Goal: Information Seeking & Learning: Learn about a topic

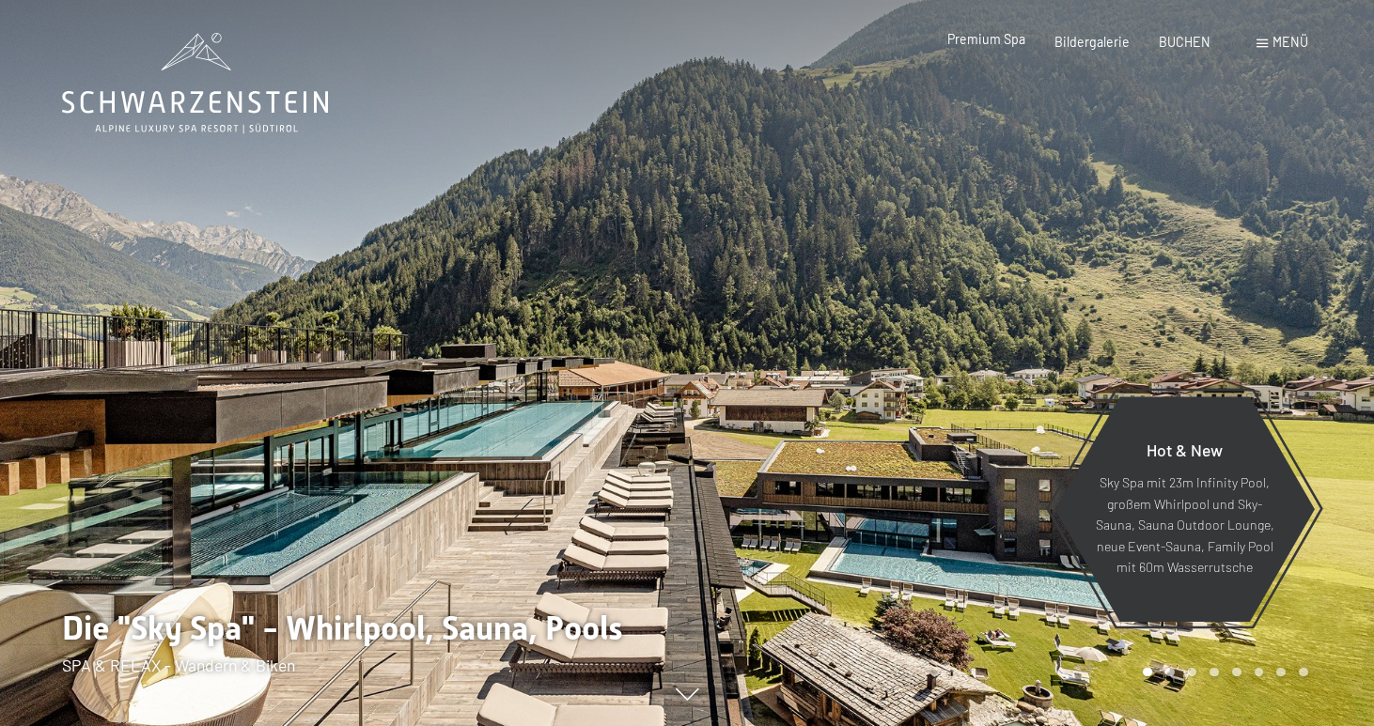
click at [1010, 42] on span "Premium Spa" at bounding box center [986, 39] width 78 height 16
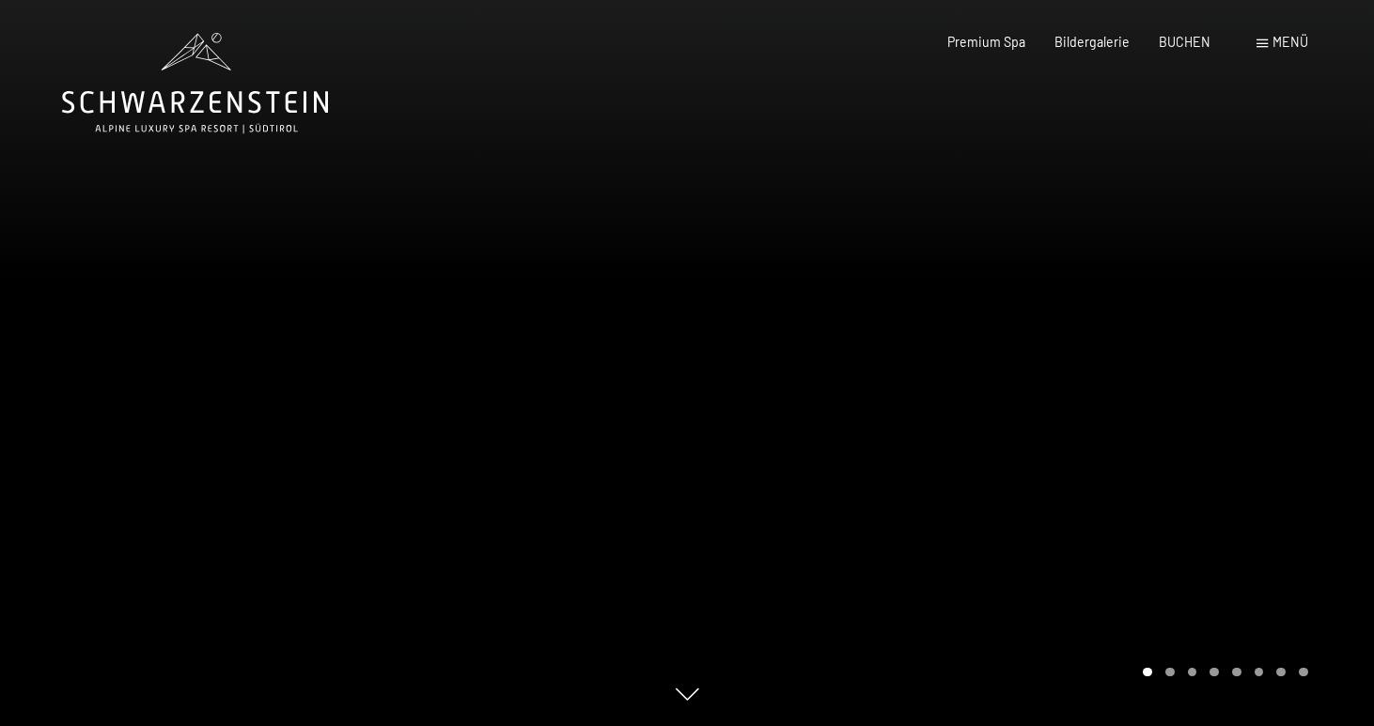
click at [1285, 324] on div at bounding box center [1030, 363] width 687 height 726
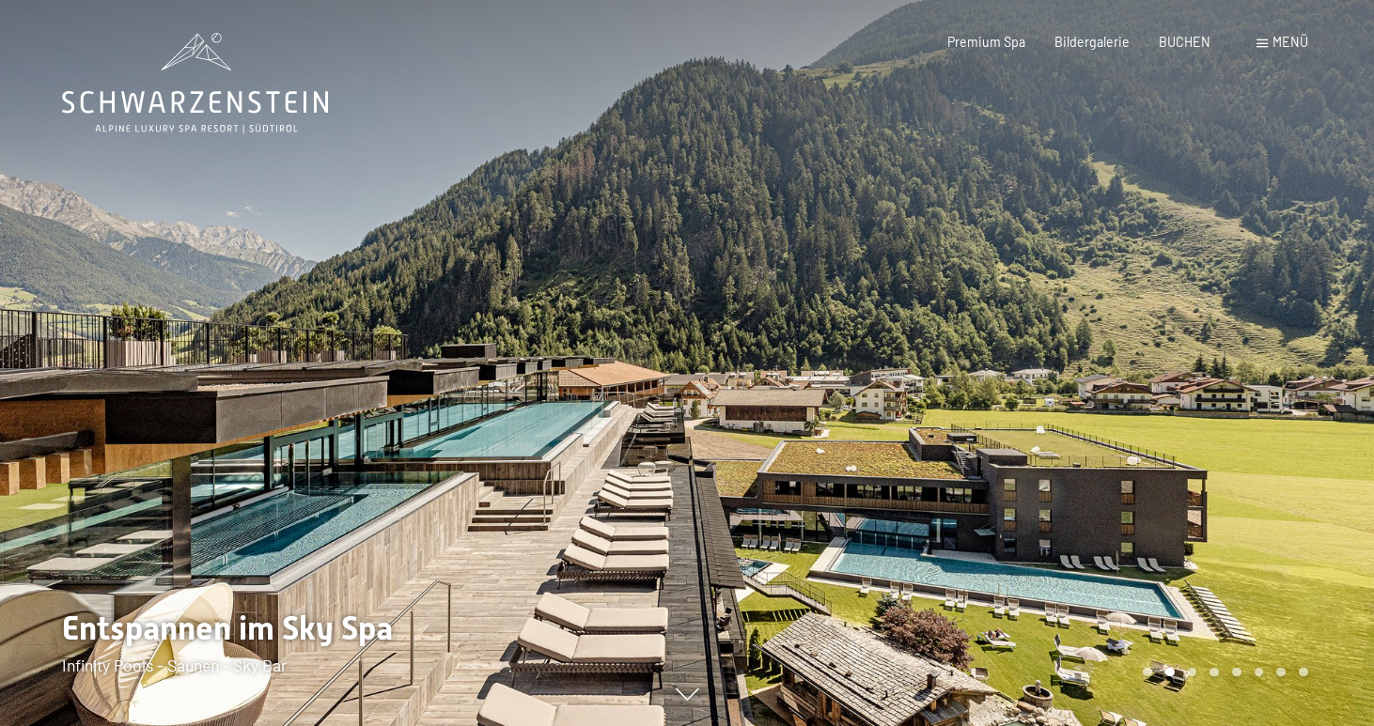
click at [314, 371] on div at bounding box center [343, 363] width 687 height 726
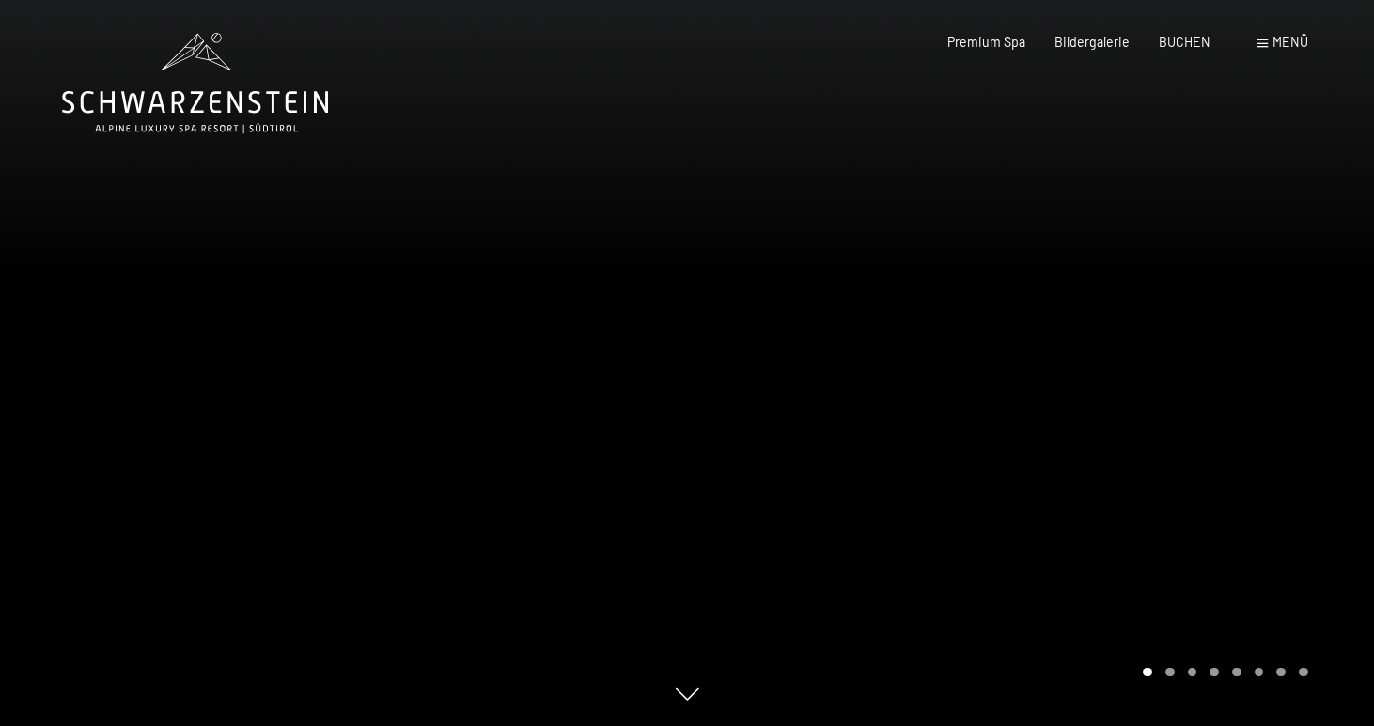
click at [1020, 311] on div at bounding box center [1030, 363] width 687 height 726
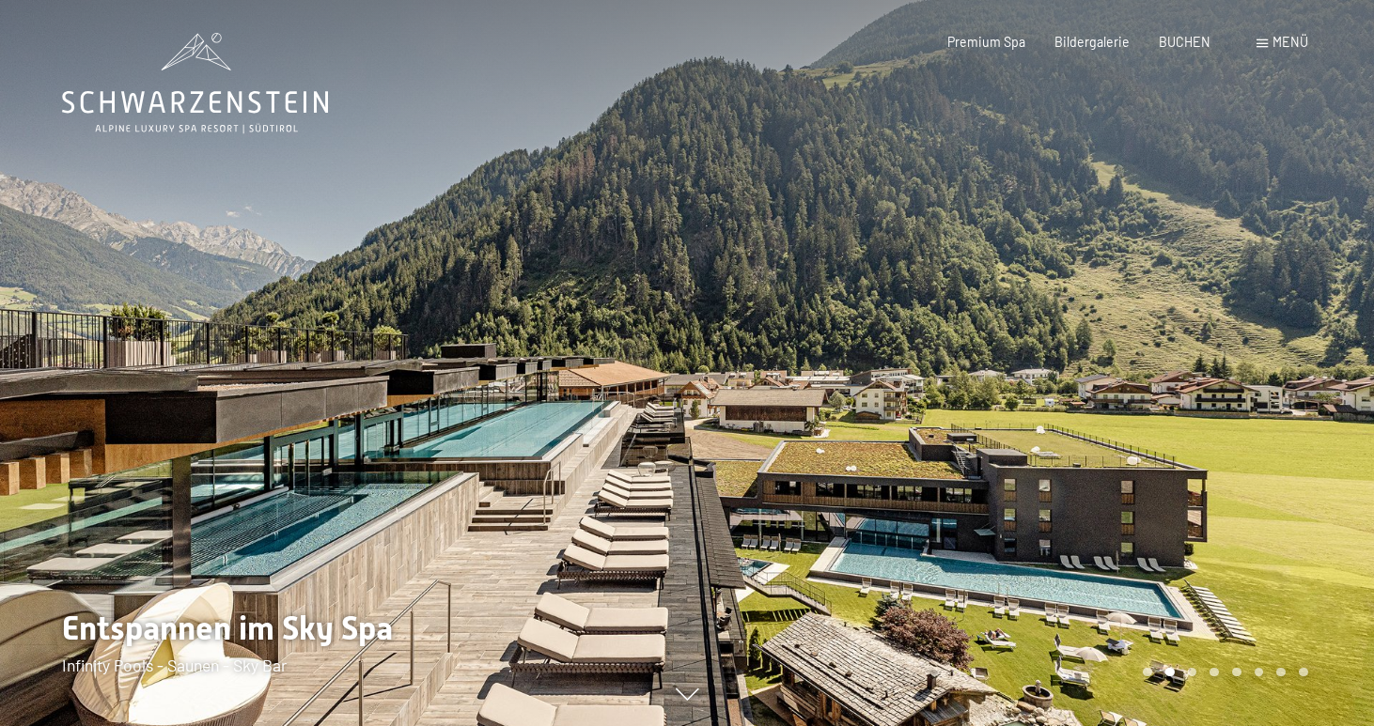
click at [1053, 308] on div at bounding box center [1030, 363] width 687 height 726
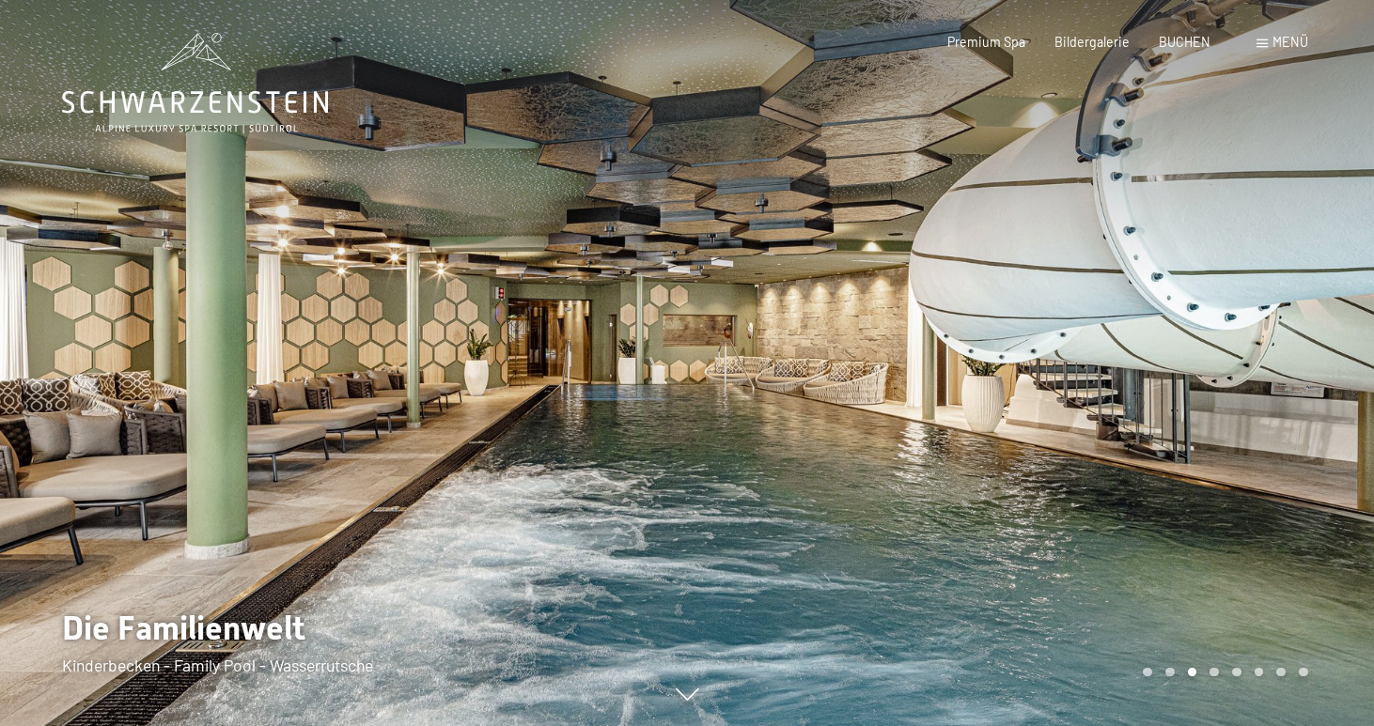
click at [1053, 308] on div at bounding box center [1030, 363] width 687 height 726
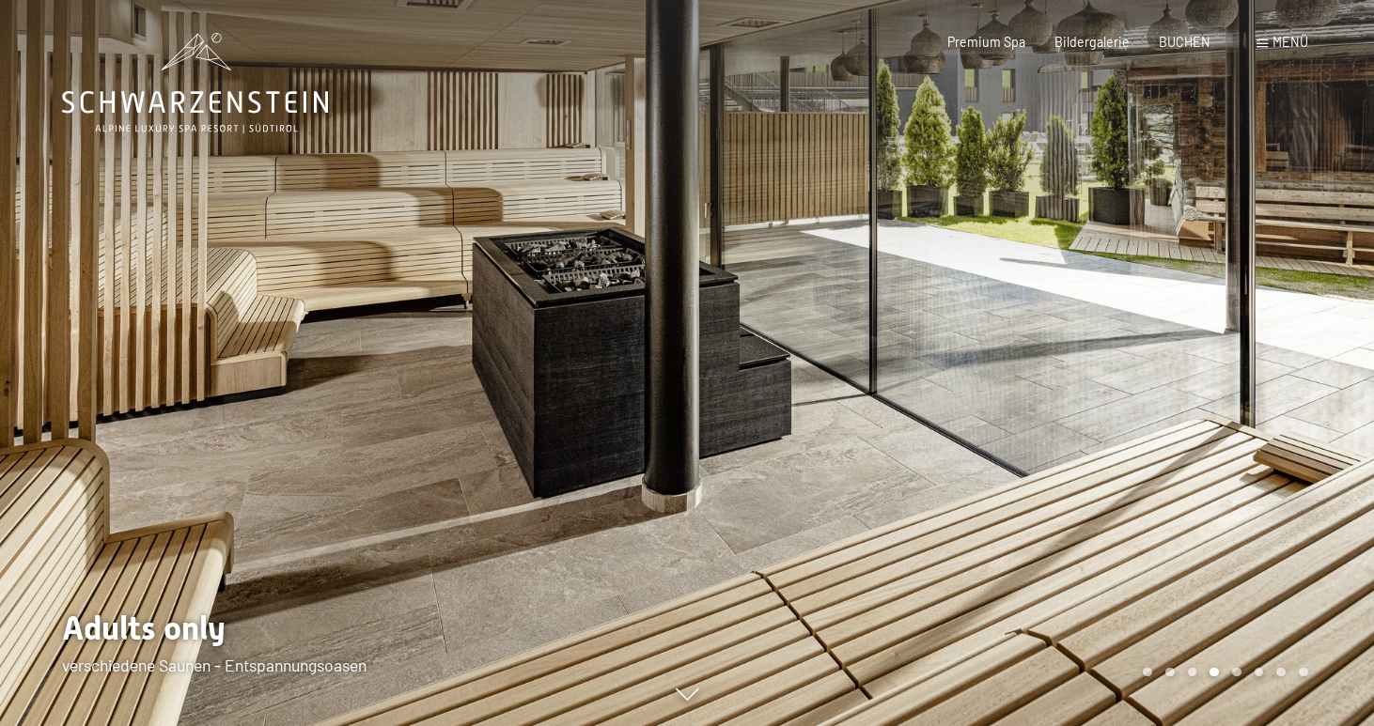
click at [1245, 270] on div at bounding box center [1030, 363] width 687 height 726
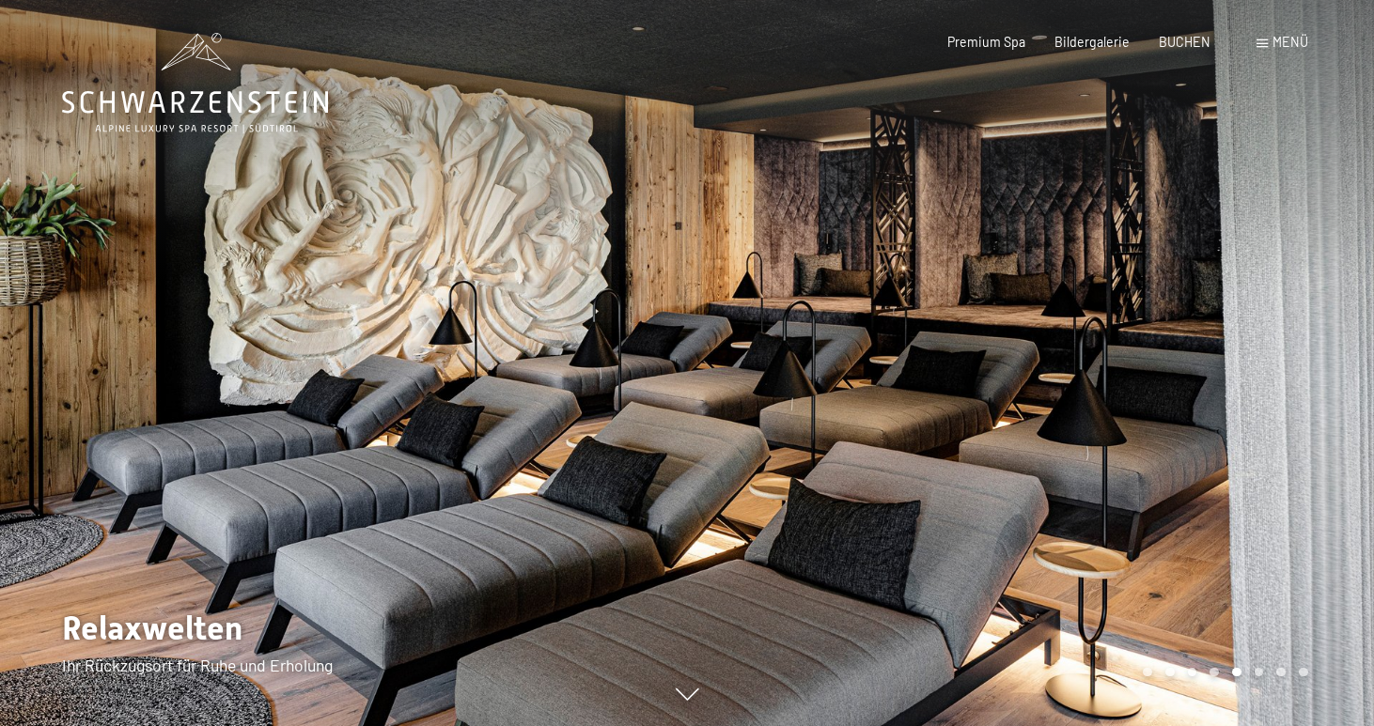
click at [1245, 270] on div at bounding box center [1030, 363] width 687 height 726
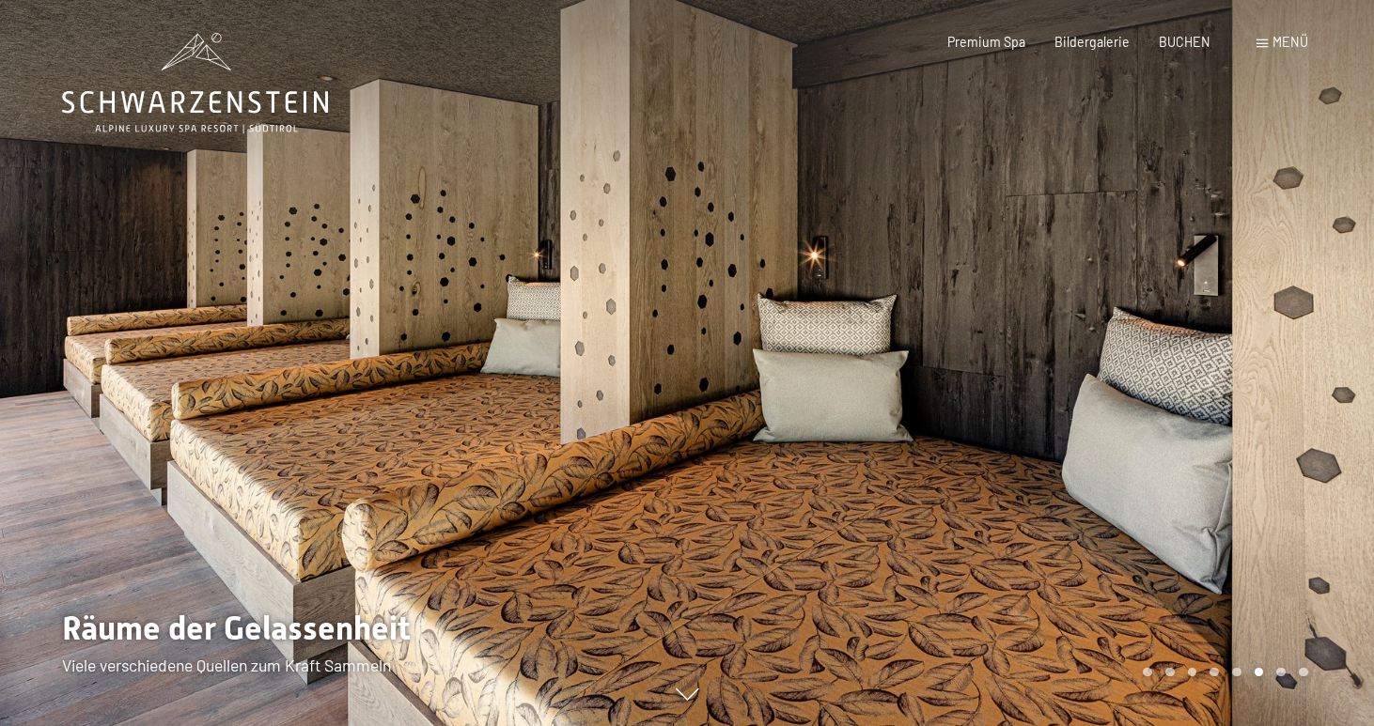
click at [1245, 270] on div at bounding box center [1030, 363] width 687 height 726
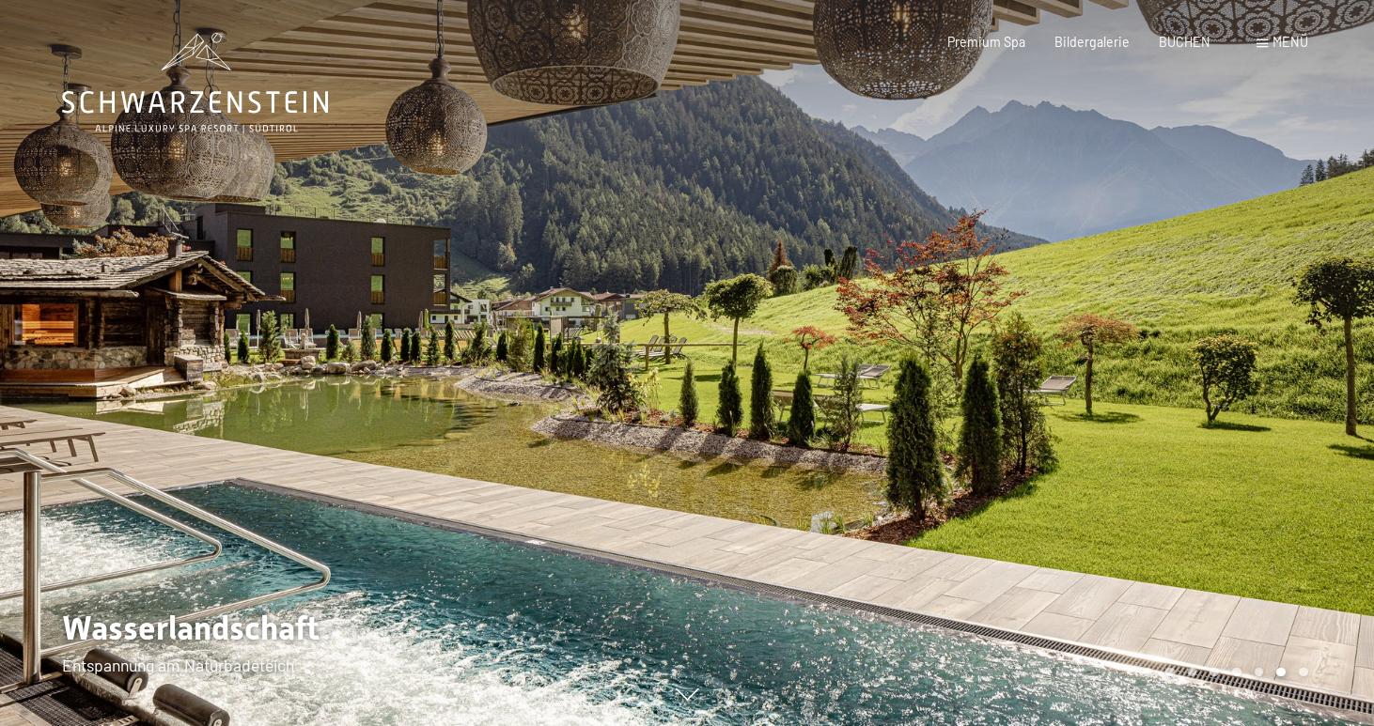
click at [1245, 270] on div at bounding box center [1030, 363] width 687 height 726
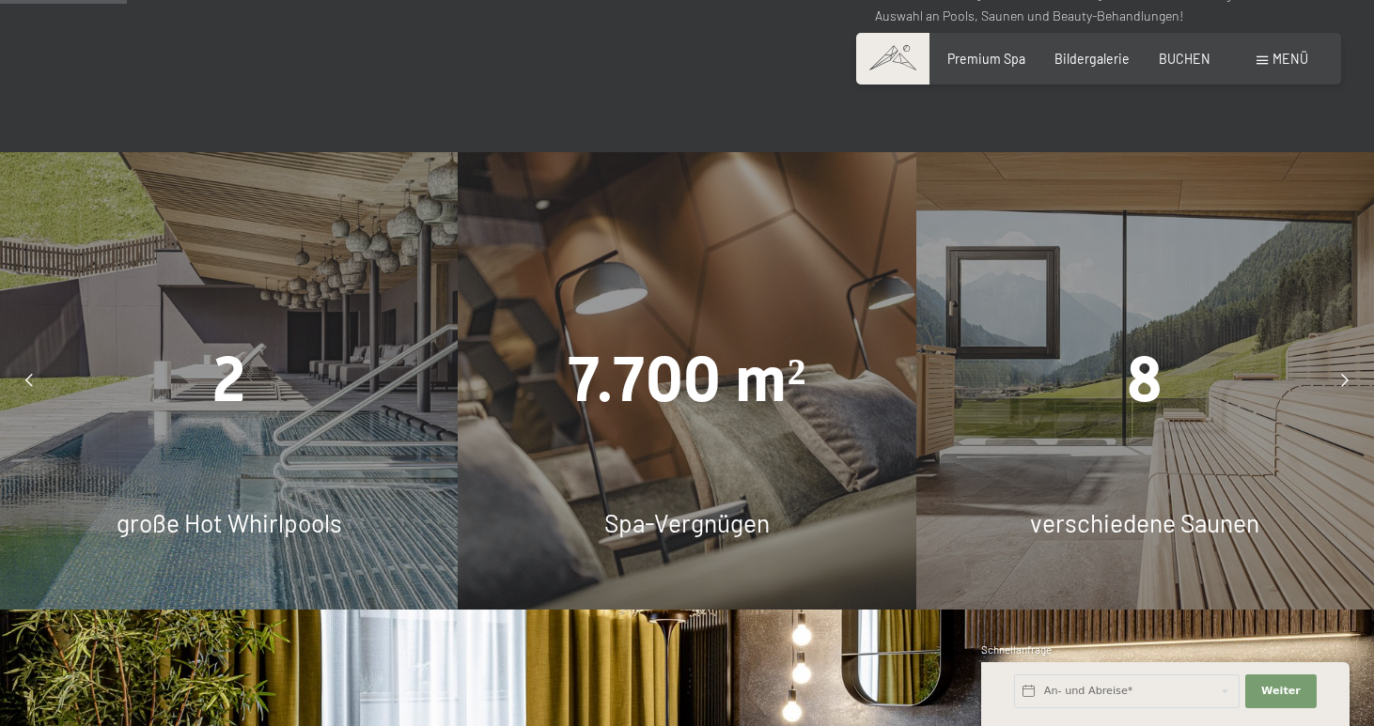
scroll to position [1089, 0]
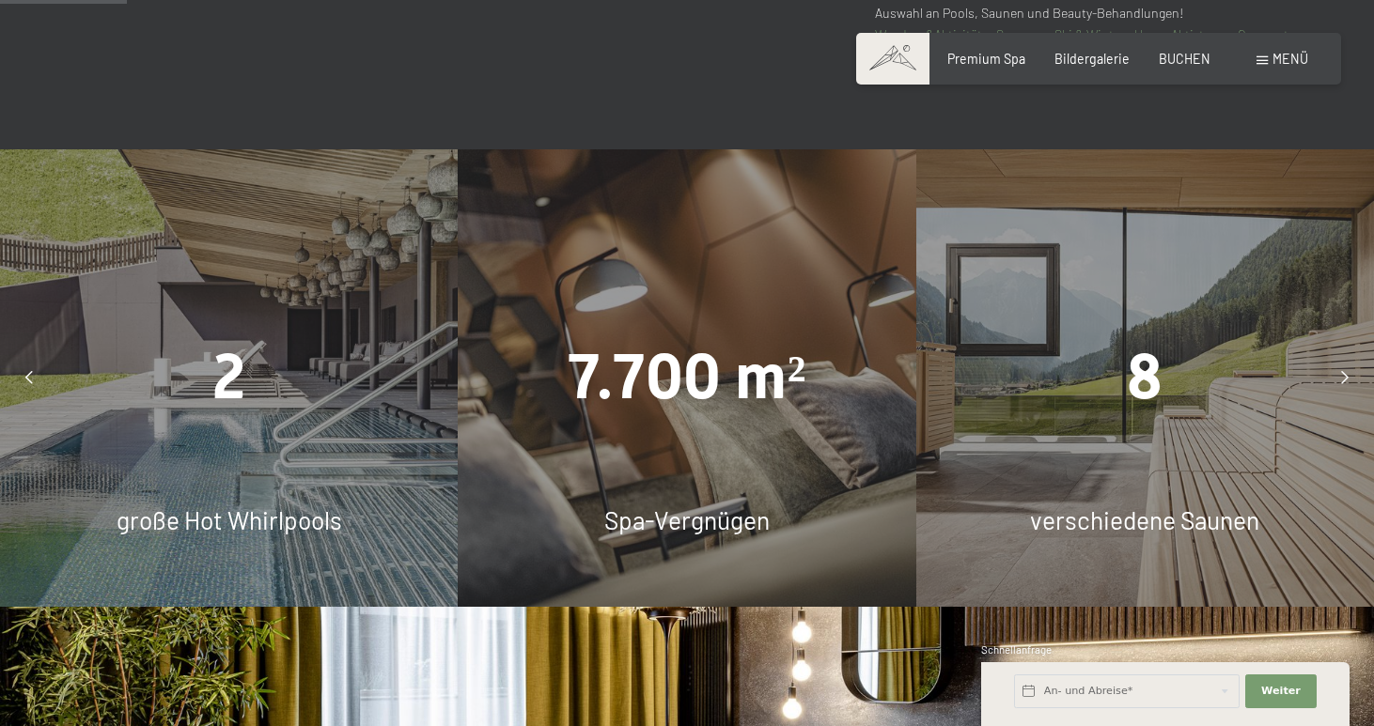
click at [1191, 516] on span "verschiedene Saunen" at bounding box center [1144, 520] width 229 height 29
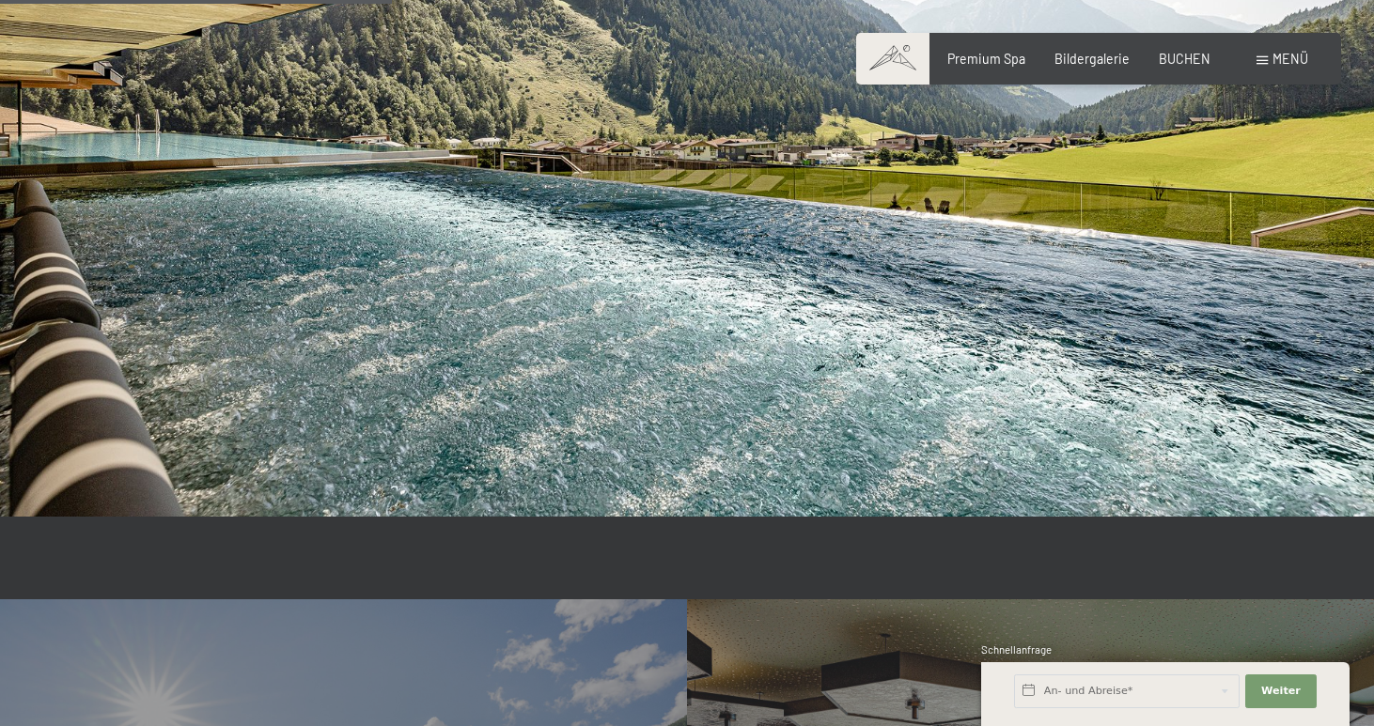
scroll to position [3427, 0]
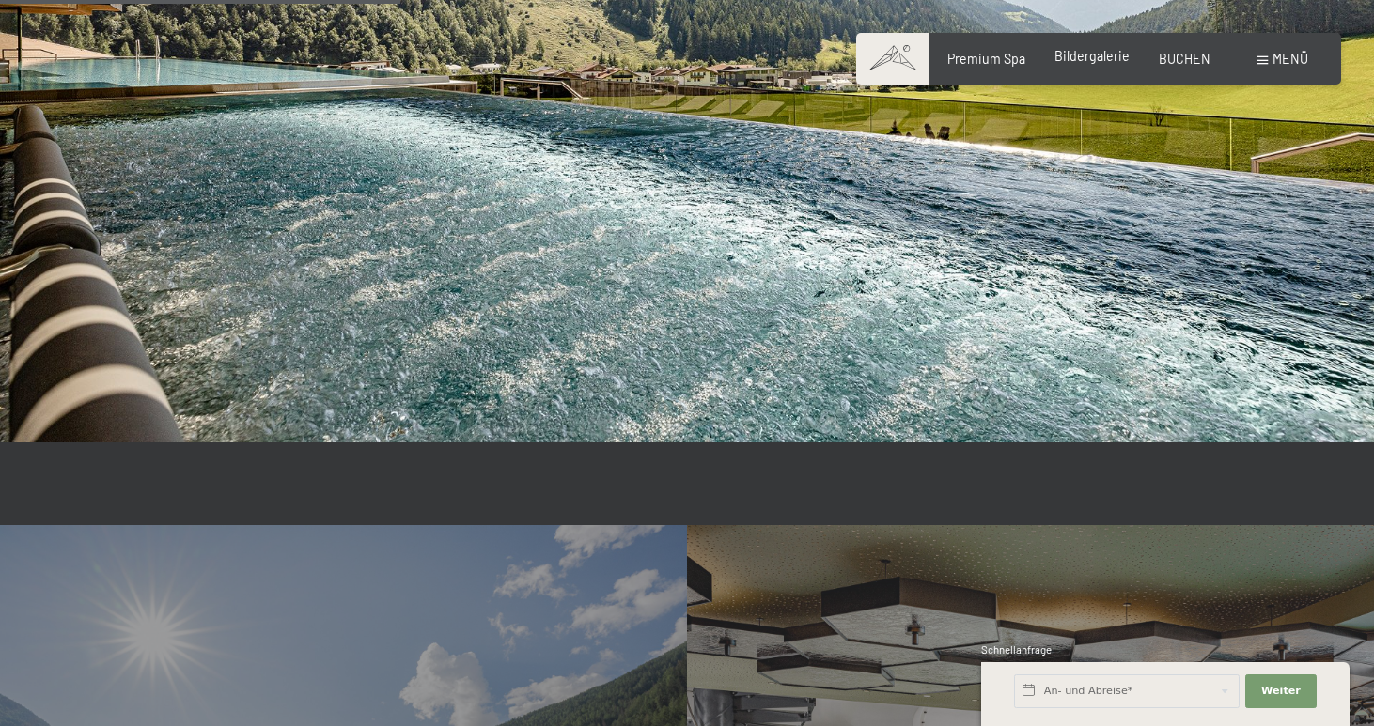
click at [1080, 62] on span "Bildergalerie" at bounding box center [1091, 56] width 75 height 16
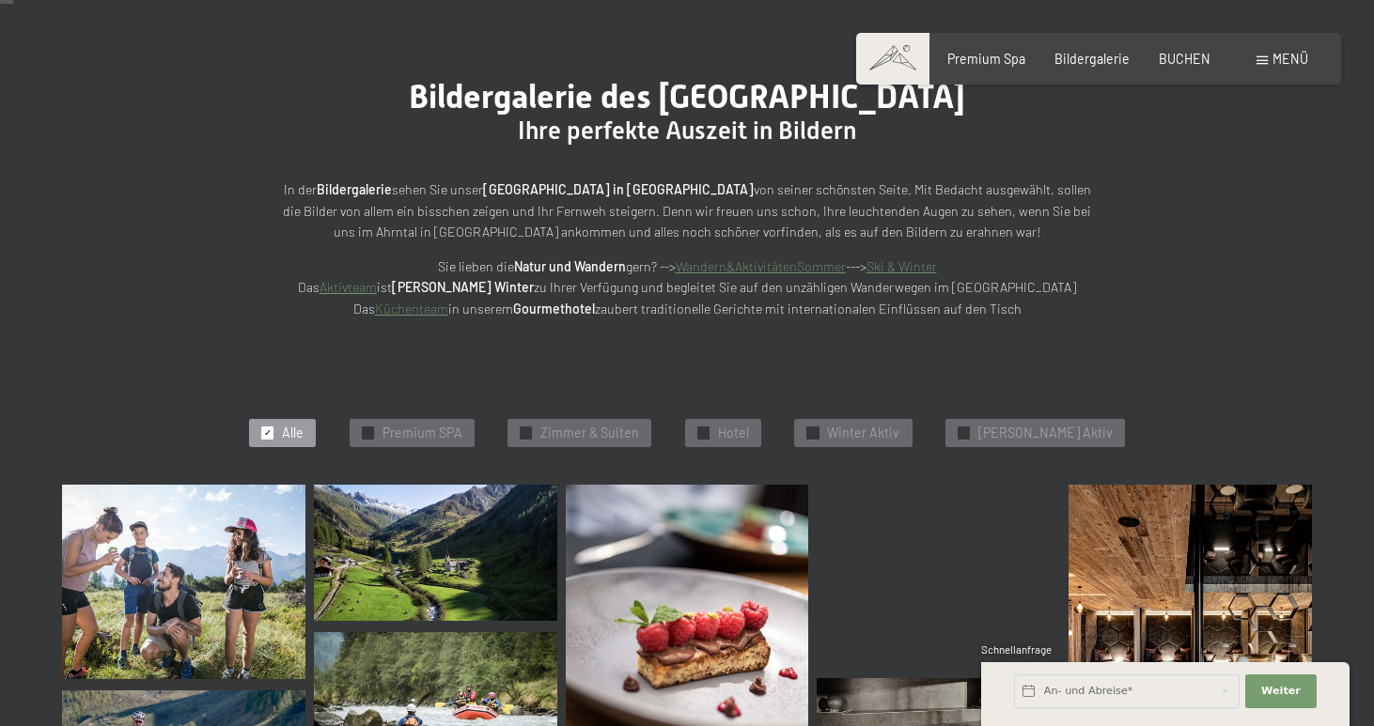
scroll to position [194, 0]
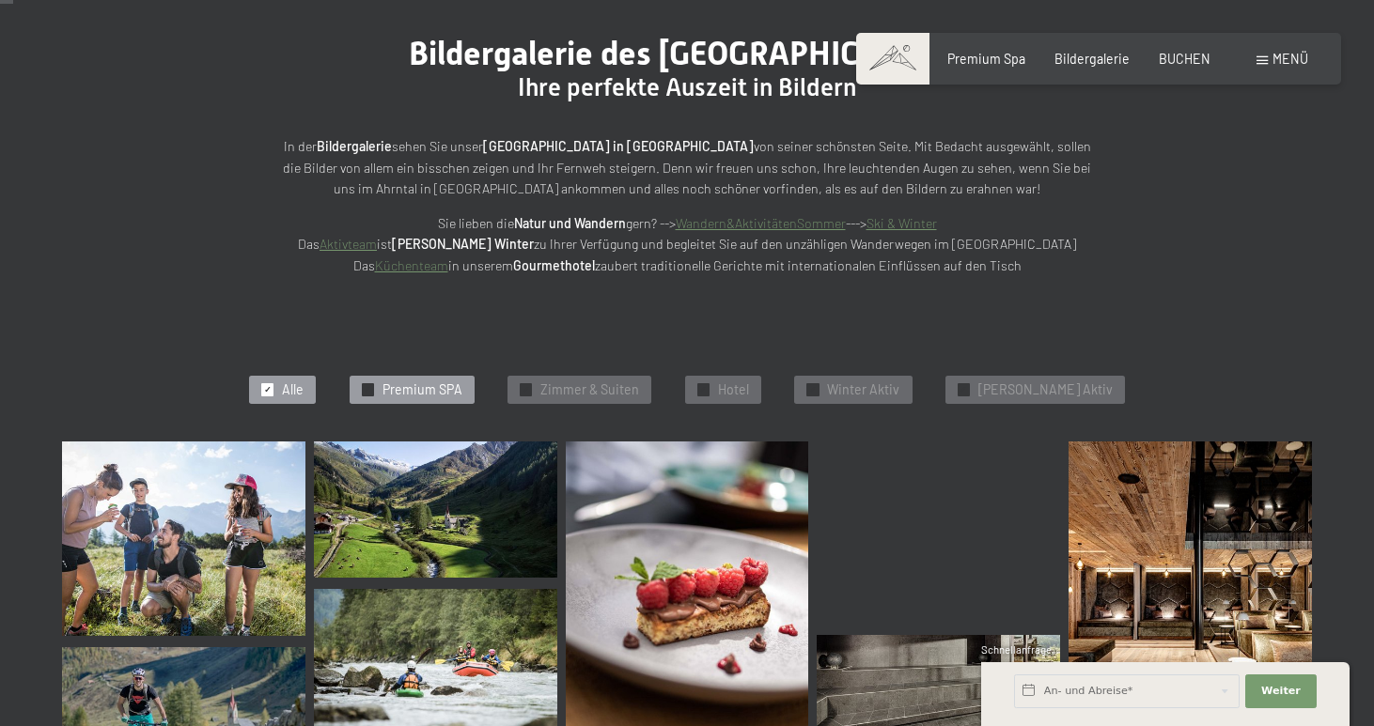
click at [371, 384] on span "✓" at bounding box center [368, 389] width 8 height 11
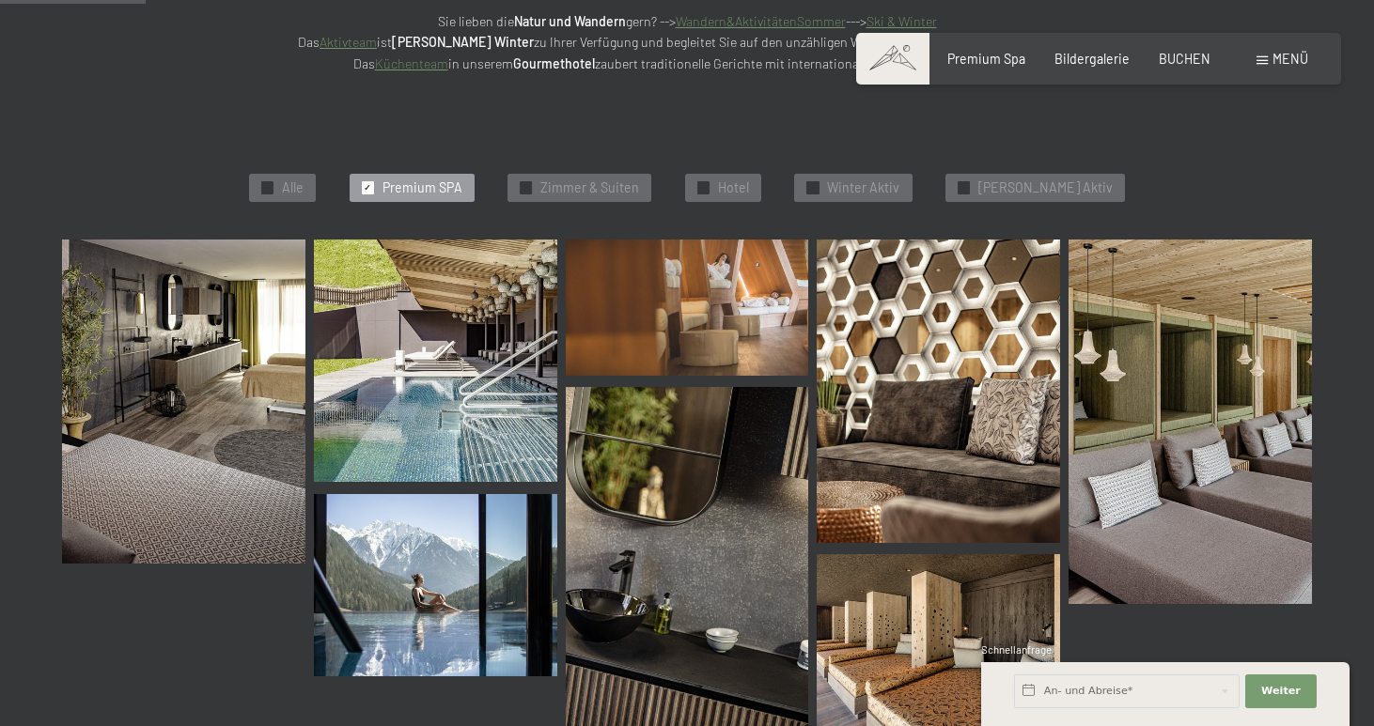
scroll to position [397, 0]
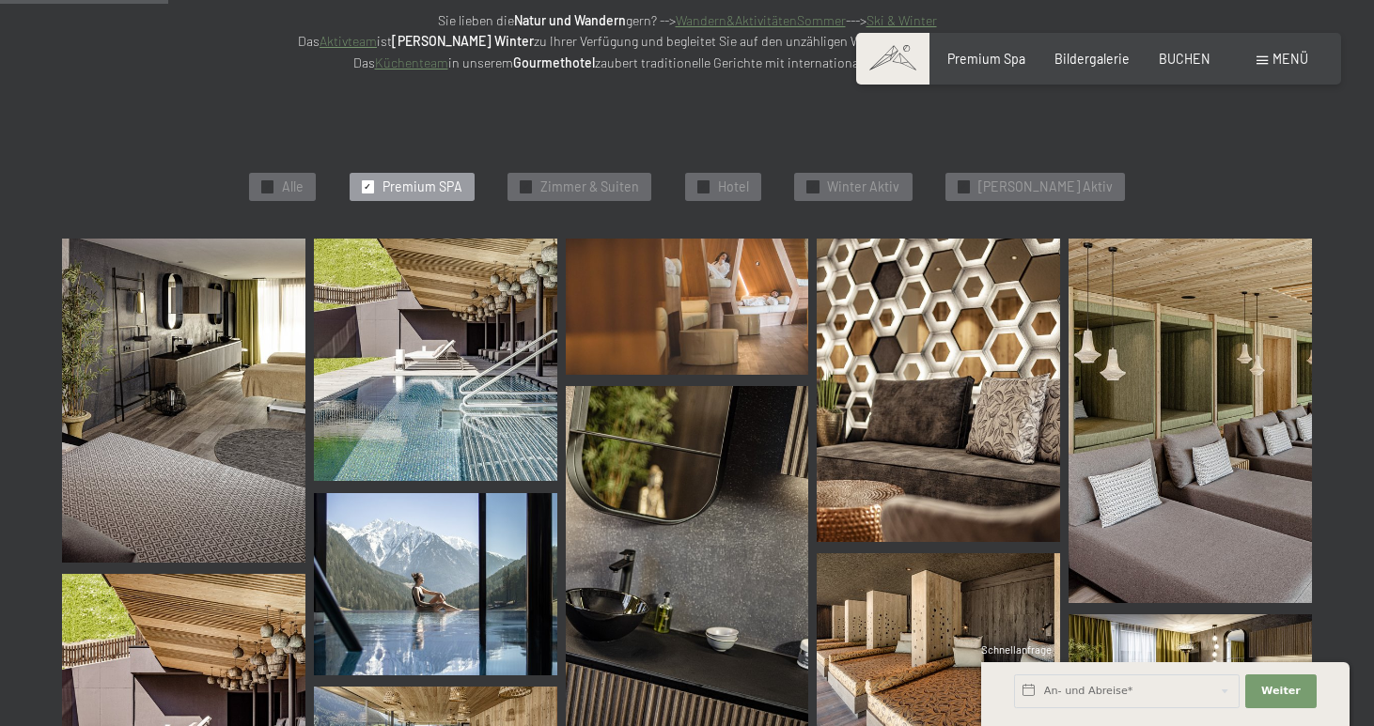
click at [431, 358] on img at bounding box center [435, 360] width 243 height 243
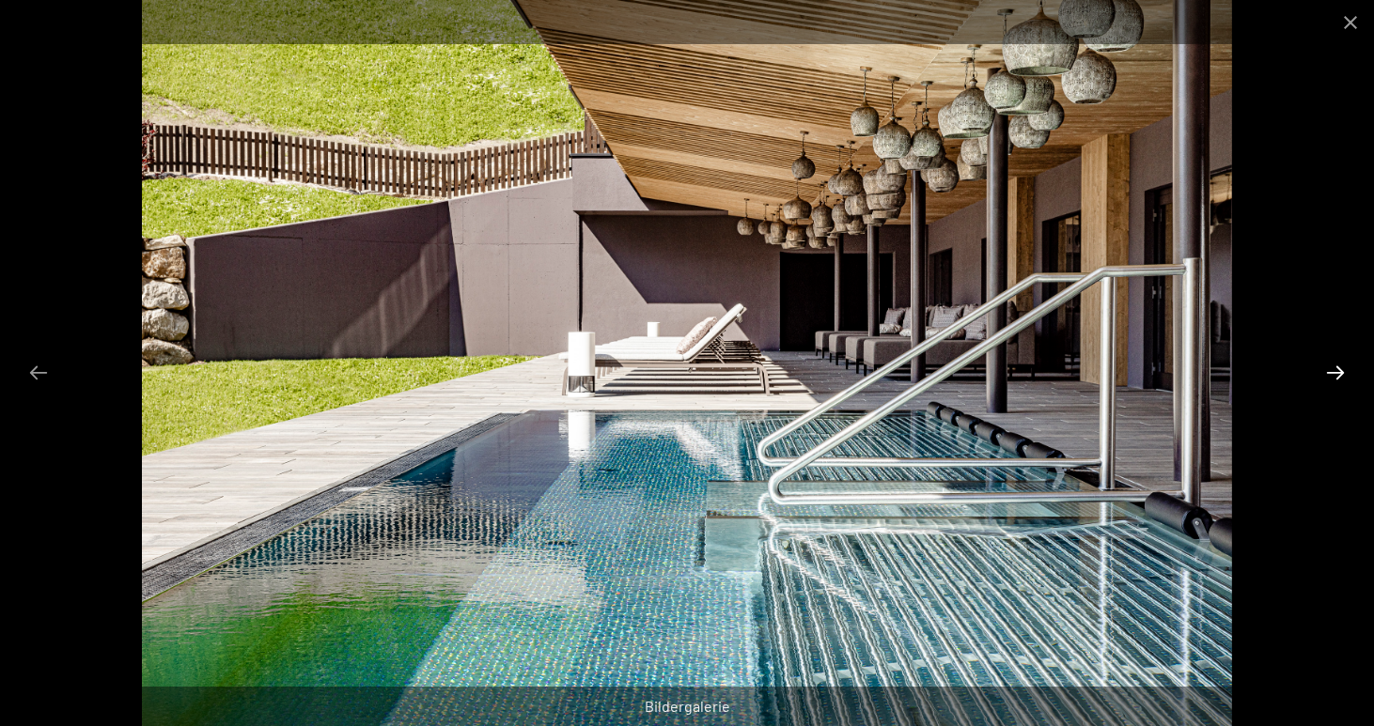
click at [1324, 374] on button "Next slide" at bounding box center [1335, 372] width 39 height 37
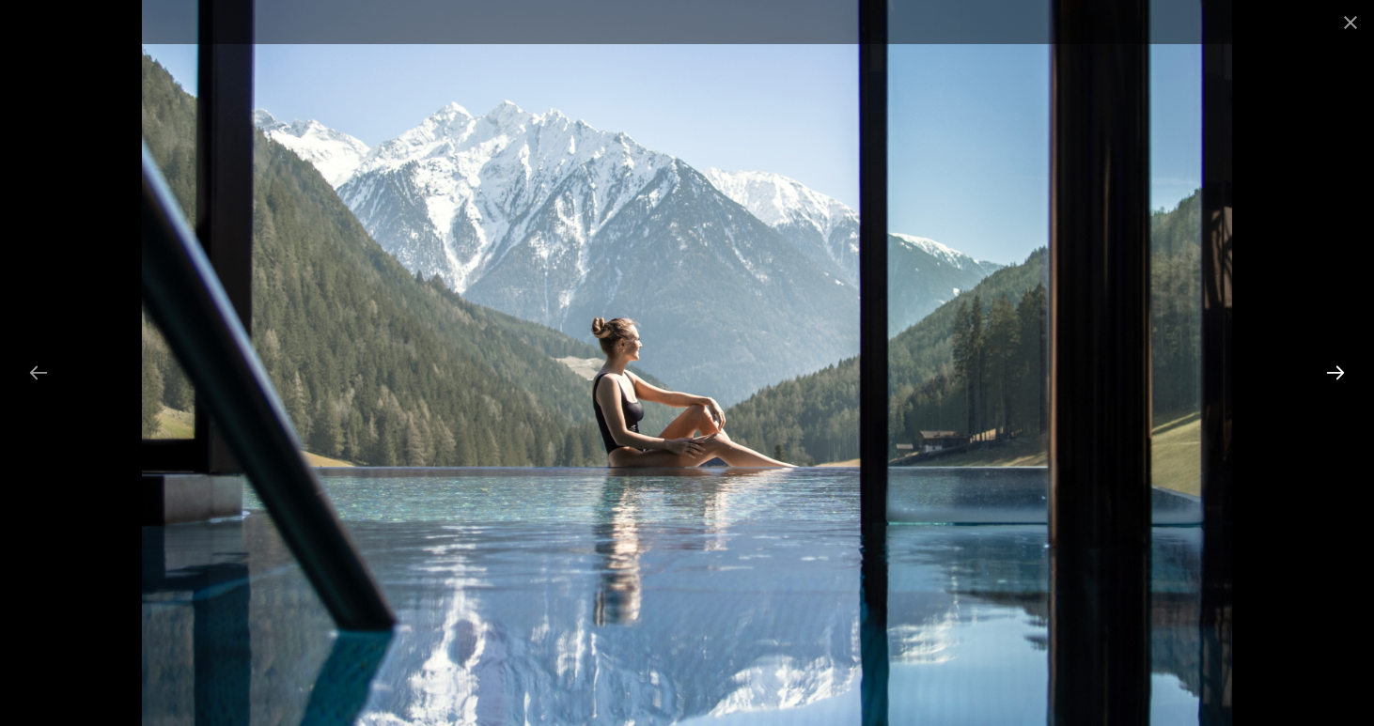
click at [1324, 374] on button "Next slide" at bounding box center [1335, 372] width 39 height 37
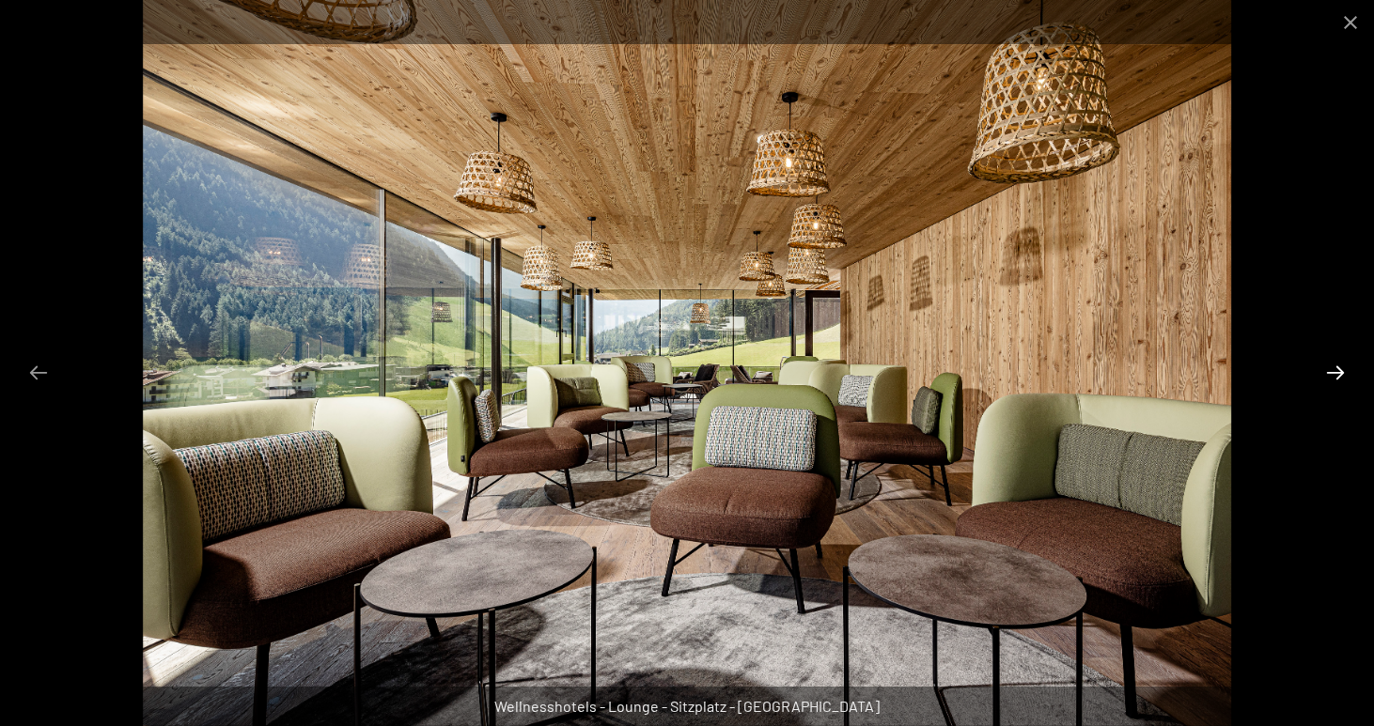
click at [1324, 374] on button "Next slide" at bounding box center [1335, 372] width 39 height 37
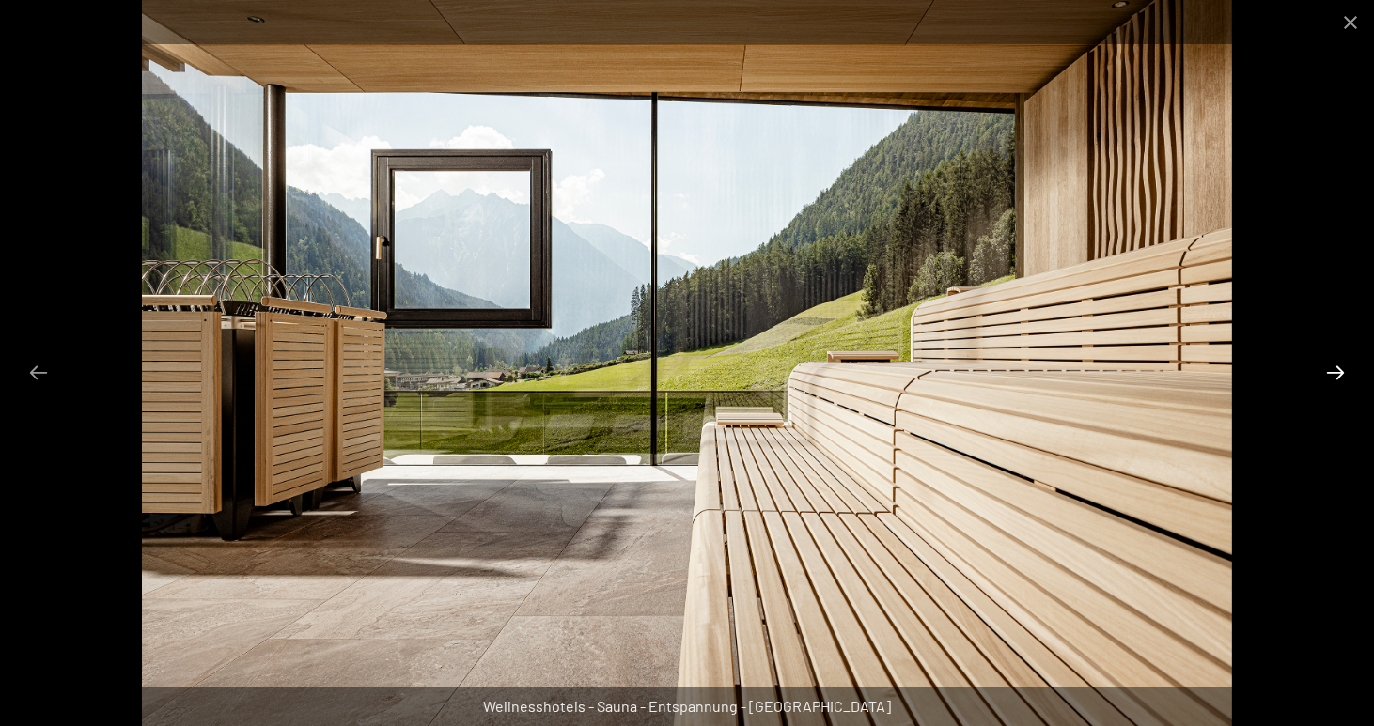
click at [1324, 374] on button "Next slide" at bounding box center [1335, 372] width 39 height 37
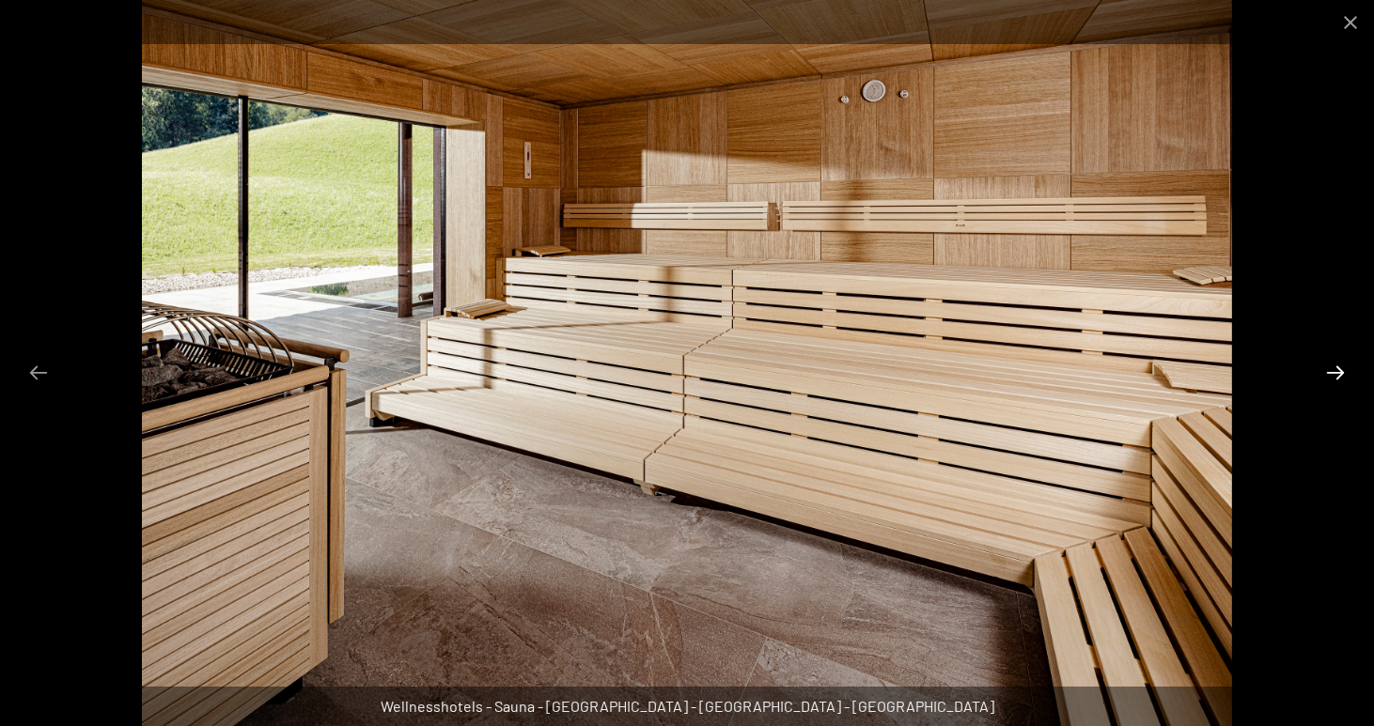
click at [1324, 374] on button "Next slide" at bounding box center [1335, 372] width 39 height 37
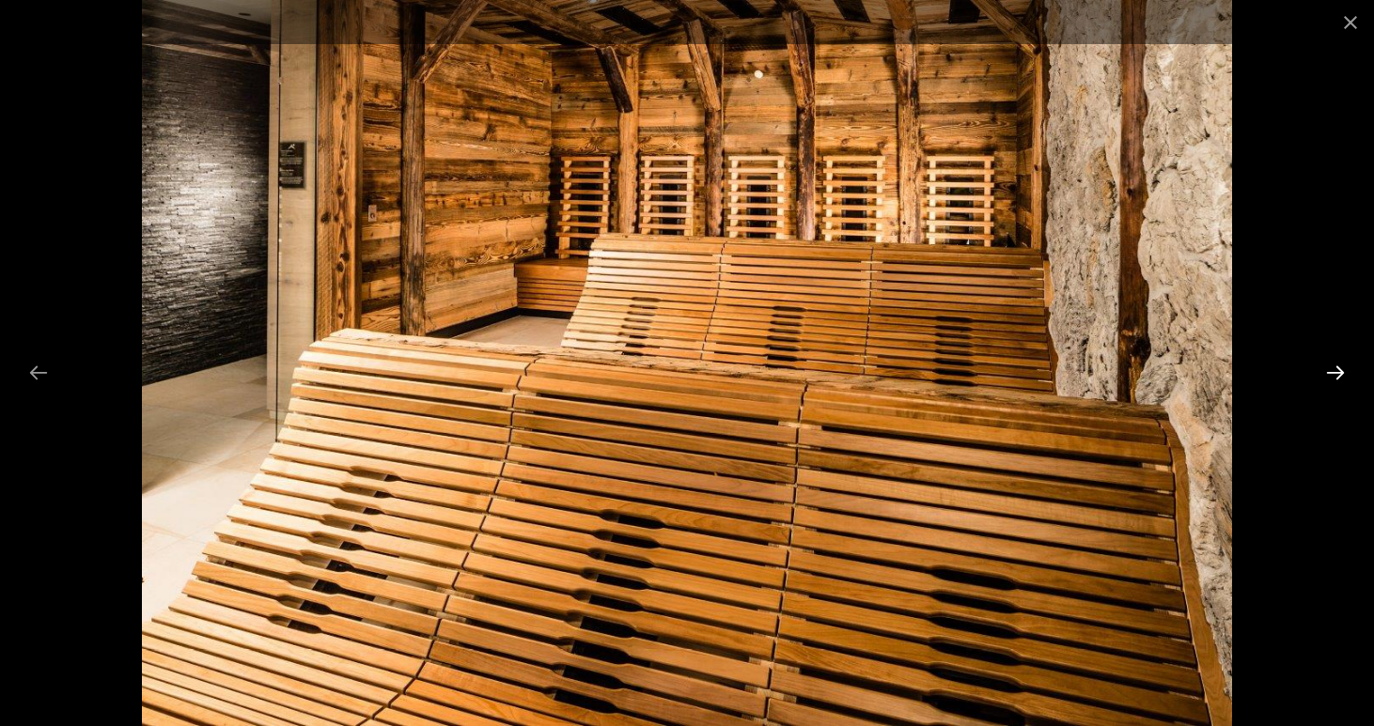
click at [1324, 374] on button "Next slide" at bounding box center [1335, 372] width 39 height 37
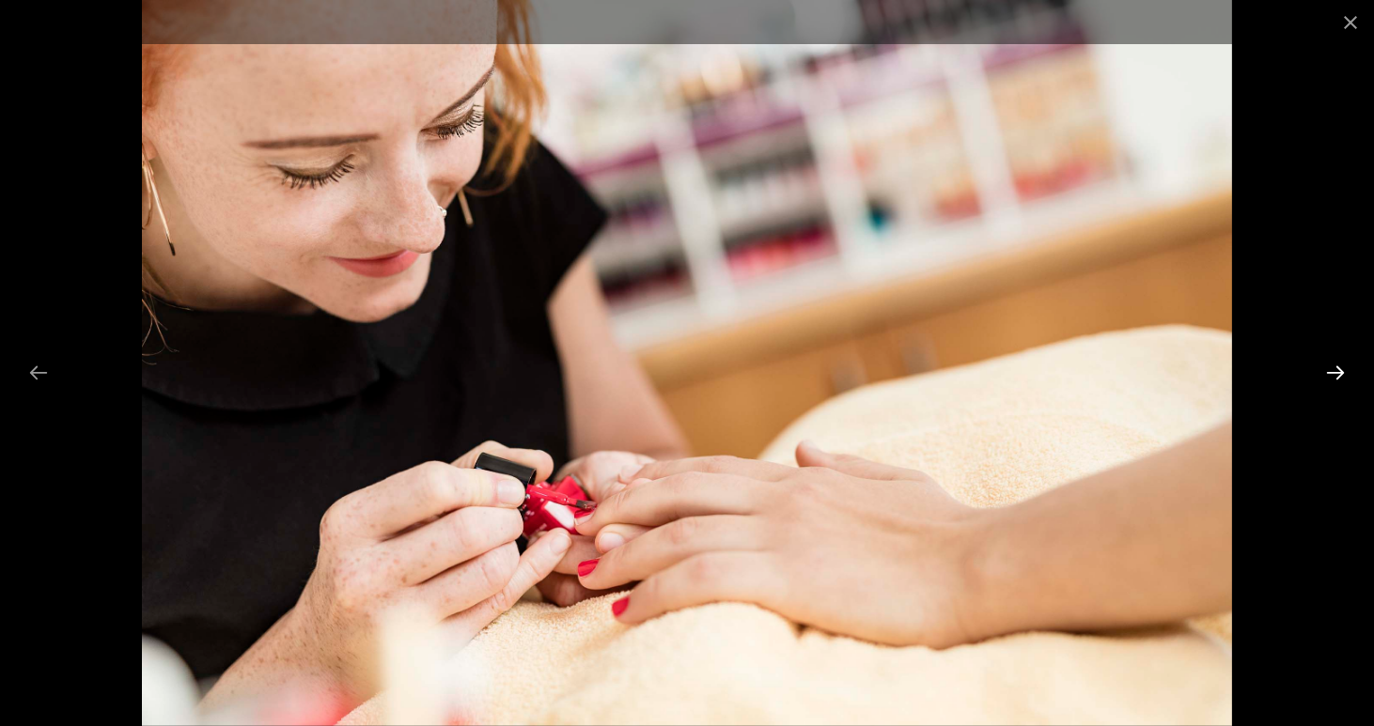
click at [1324, 374] on button "Next slide" at bounding box center [1335, 372] width 39 height 37
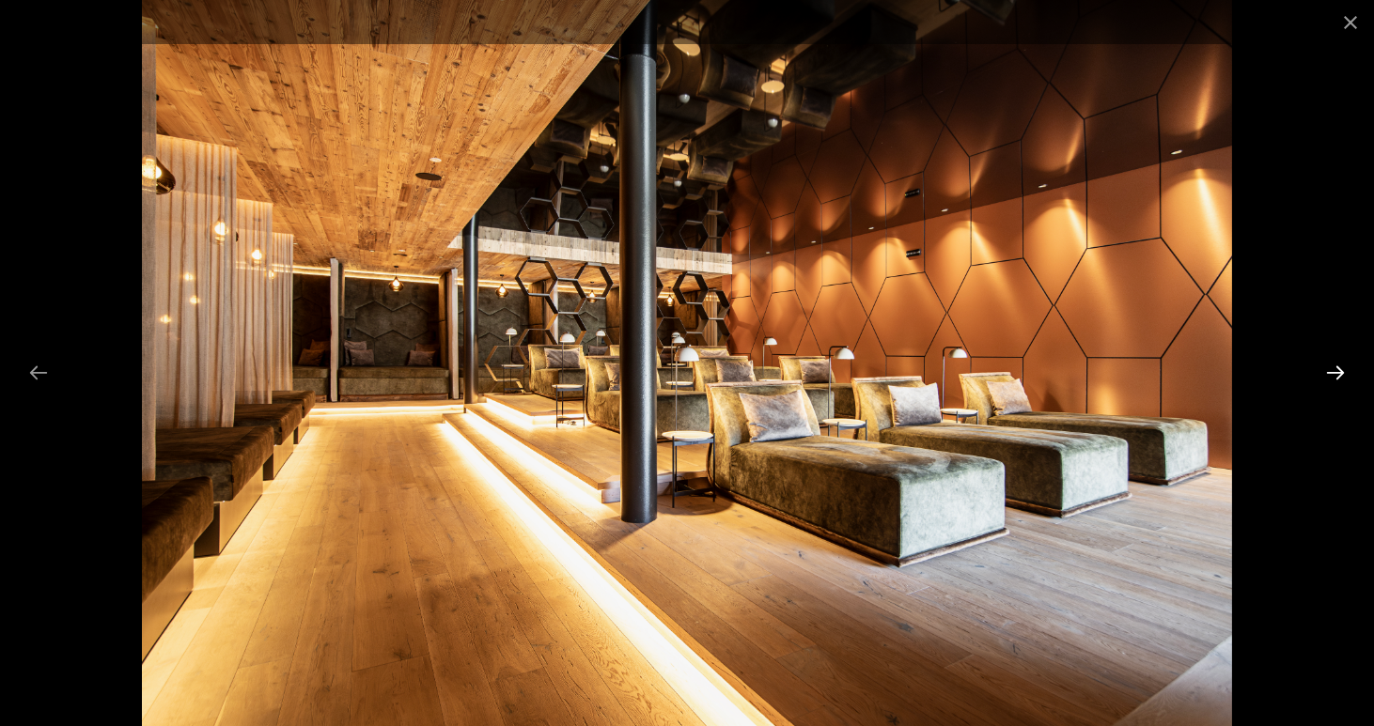
click at [1324, 374] on button "Next slide" at bounding box center [1335, 372] width 39 height 37
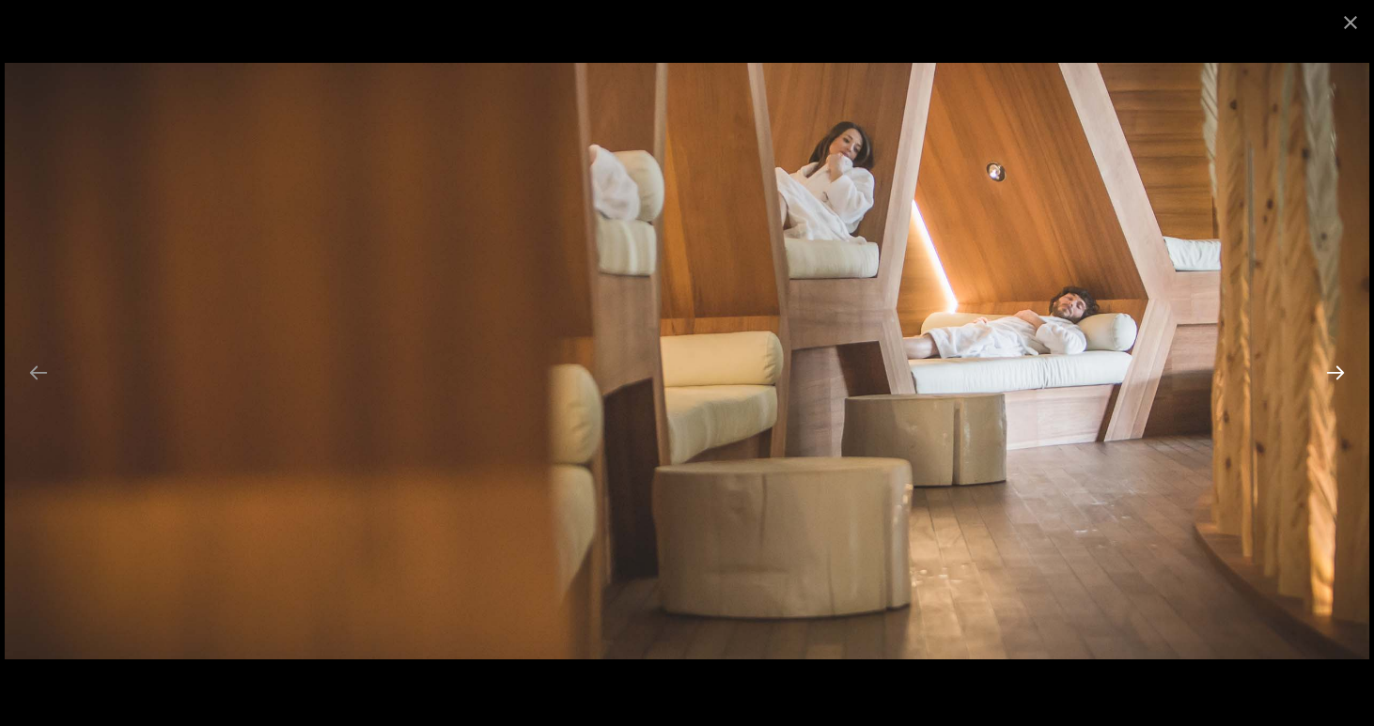
click at [1324, 374] on button "Next slide" at bounding box center [1335, 372] width 39 height 37
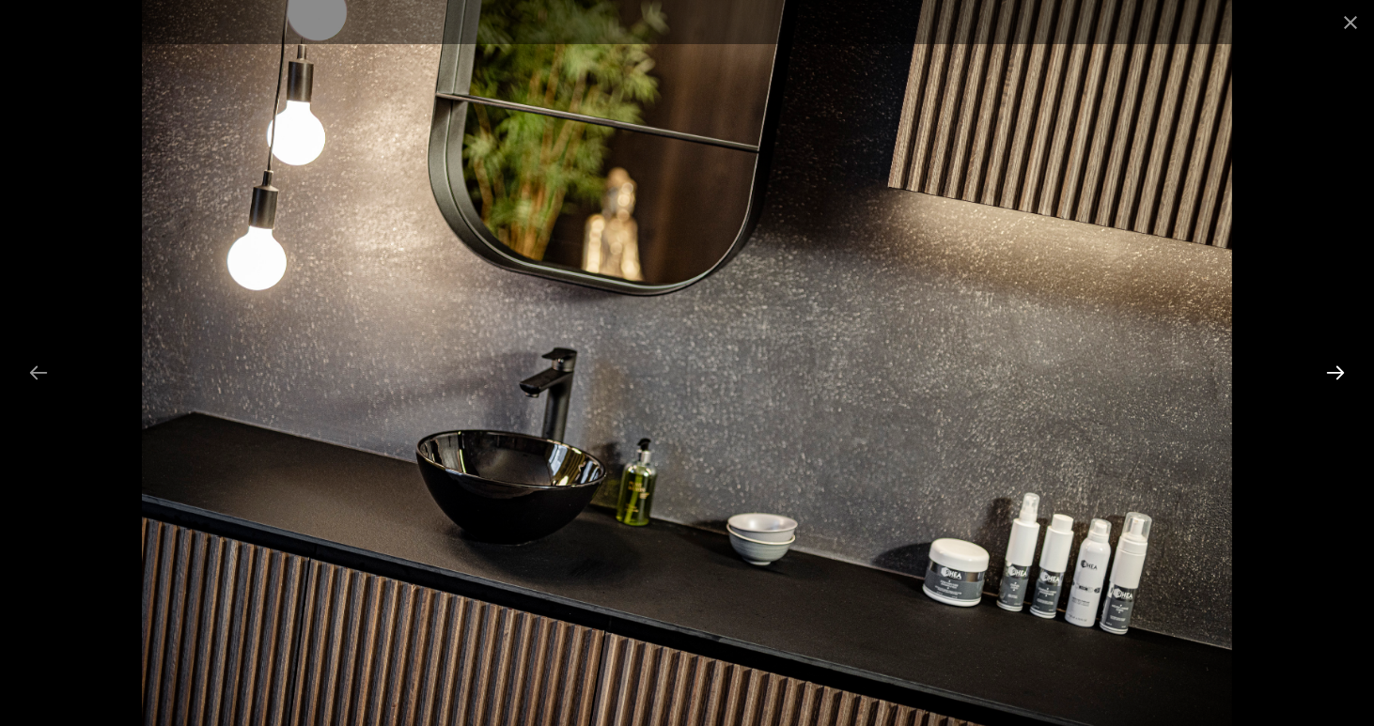
click at [1324, 374] on button "Next slide" at bounding box center [1335, 372] width 39 height 37
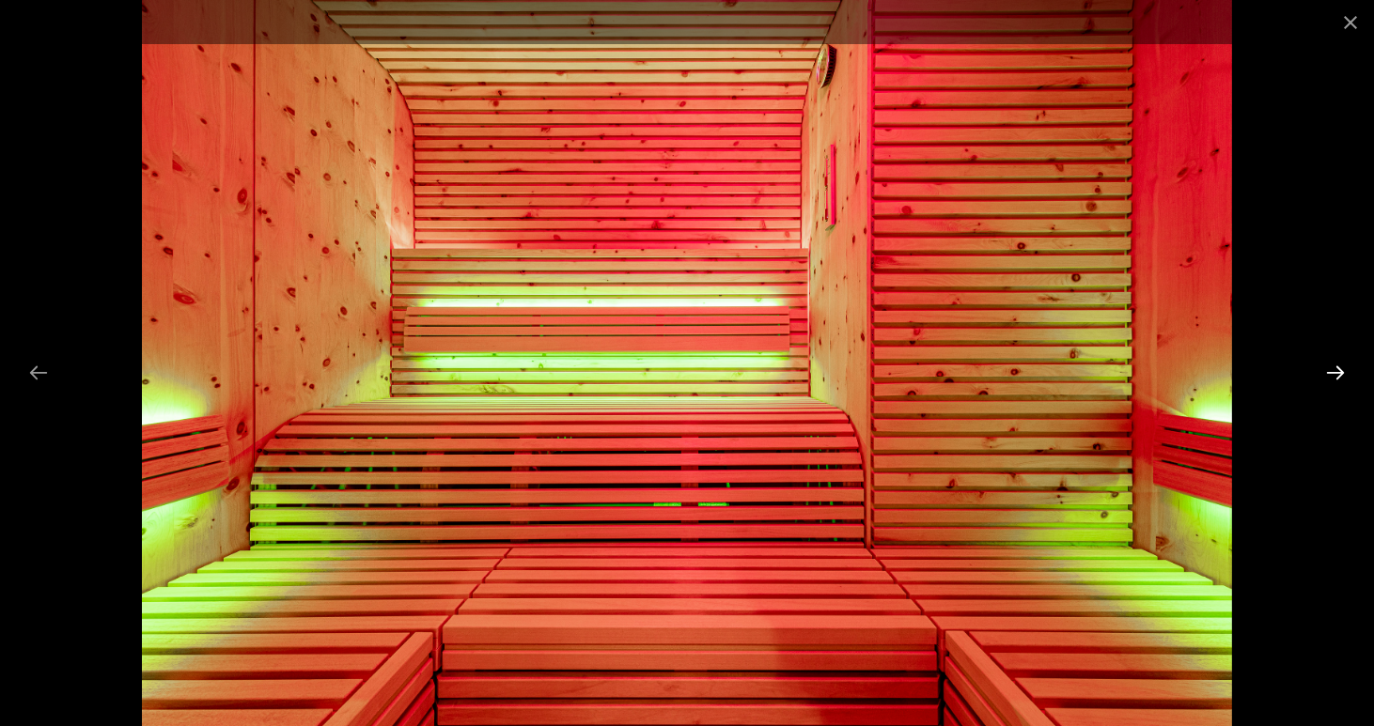
click at [1324, 374] on button "Next slide" at bounding box center [1335, 372] width 39 height 37
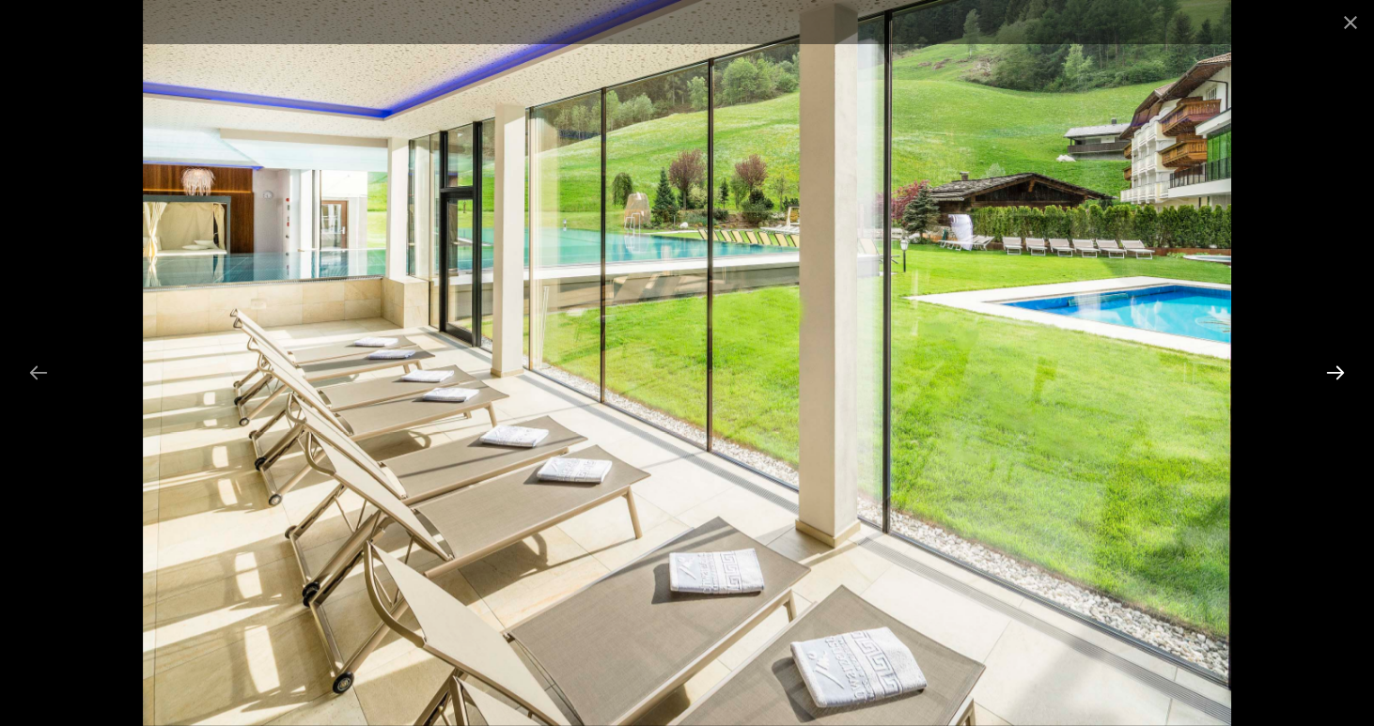
click at [1324, 374] on button "Next slide" at bounding box center [1335, 372] width 39 height 37
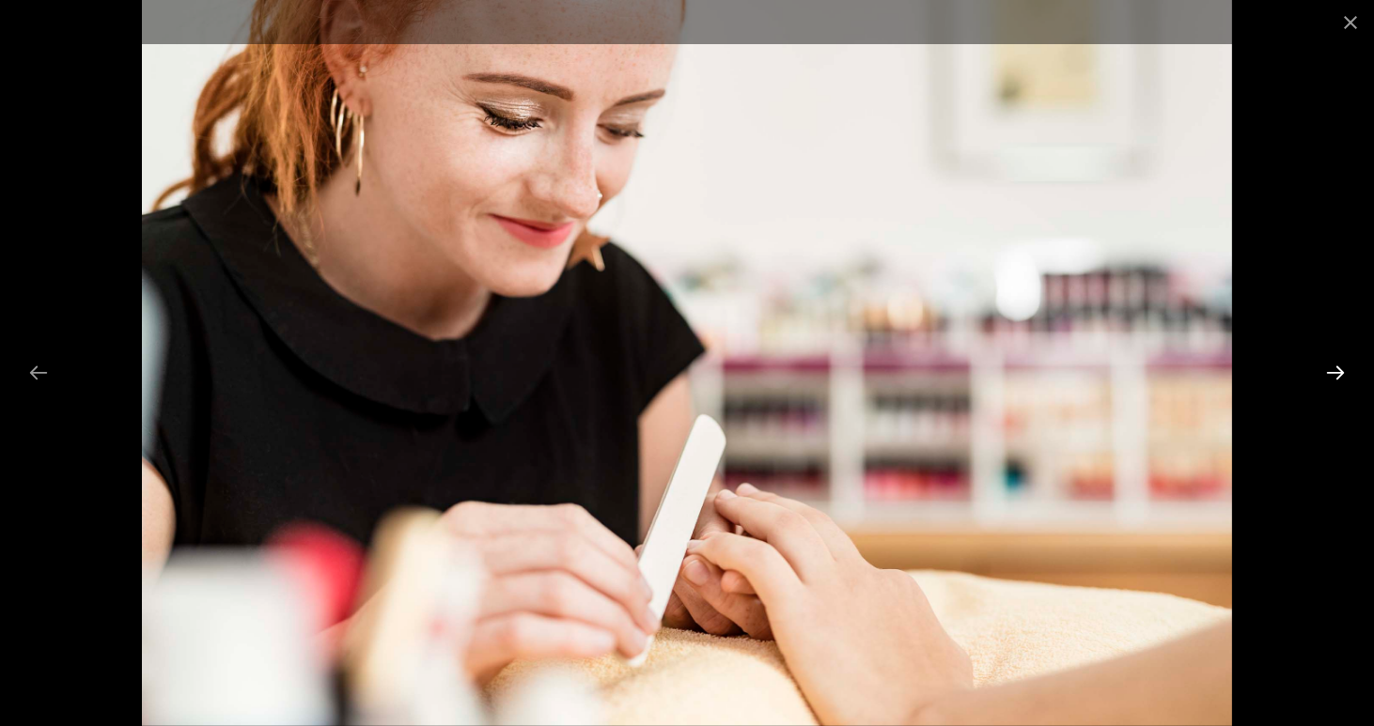
click at [1324, 374] on button "Next slide" at bounding box center [1335, 372] width 39 height 37
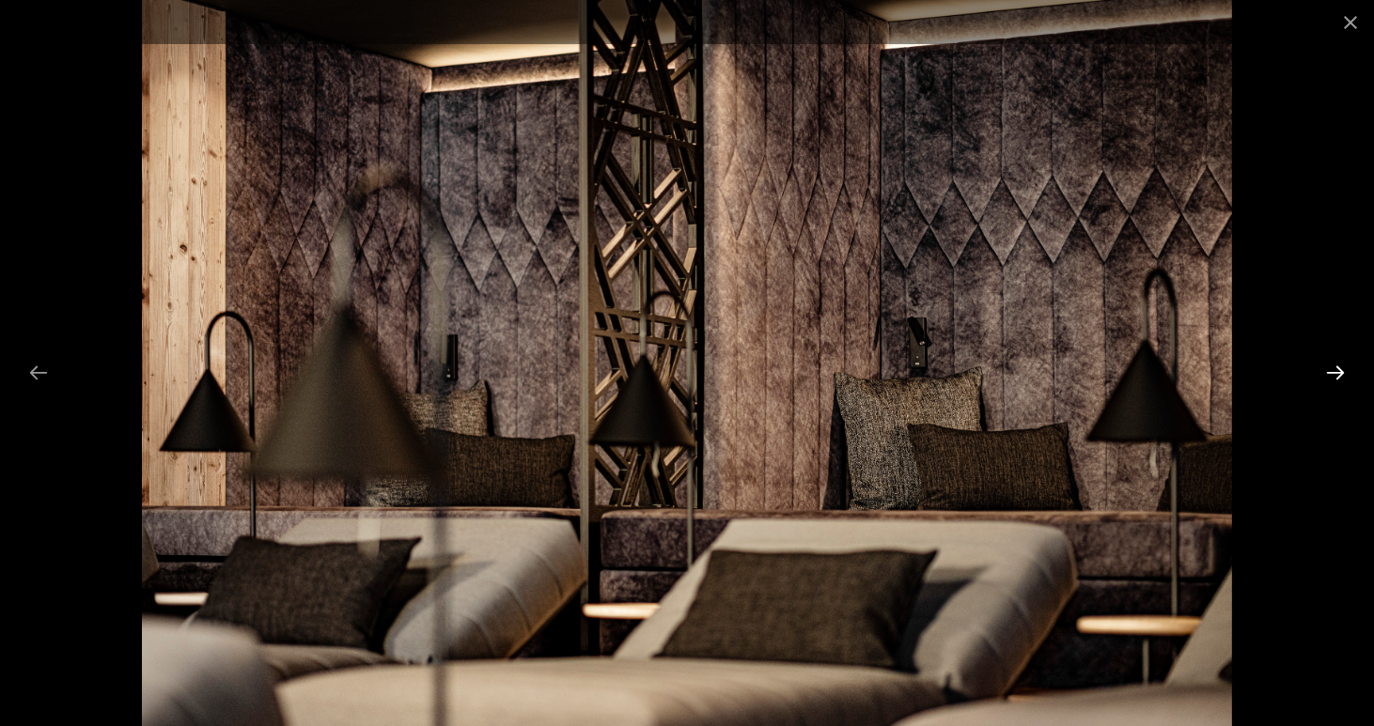
click at [1324, 374] on button "Next slide" at bounding box center [1335, 372] width 39 height 37
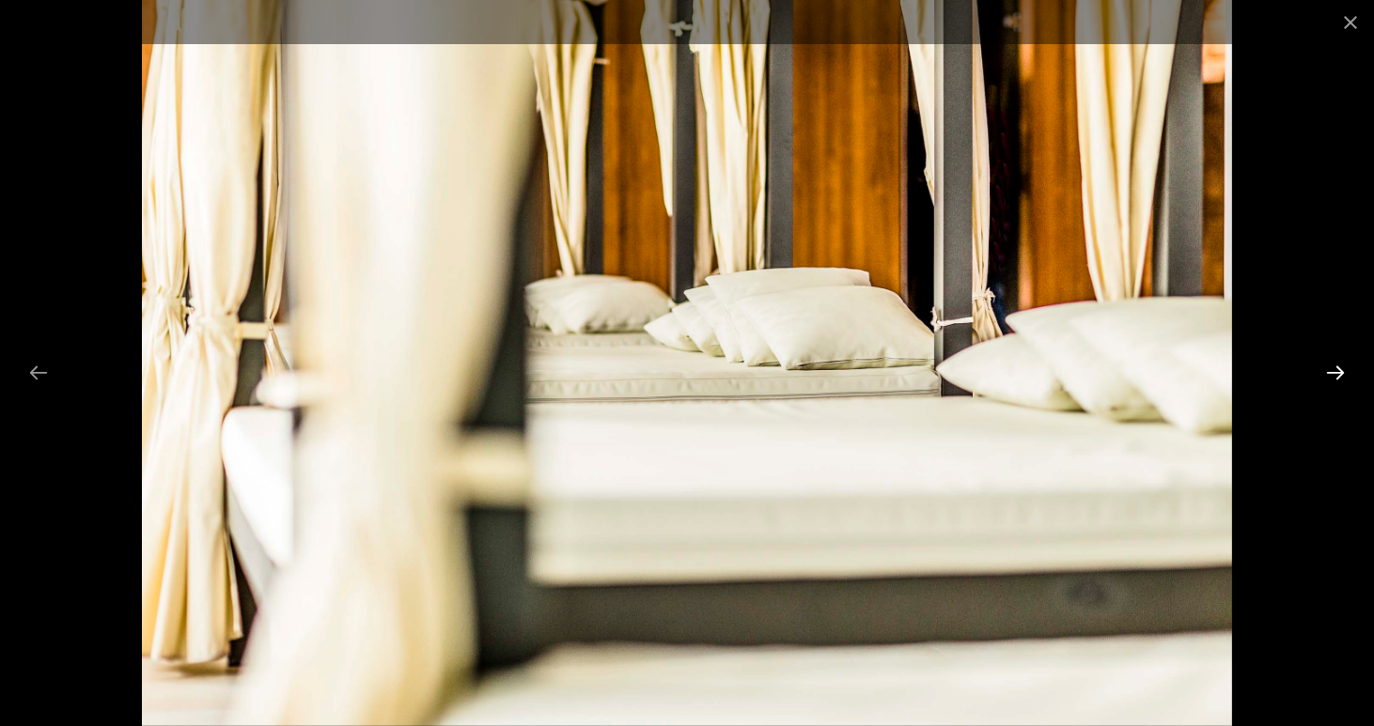
click at [1324, 374] on button "Next slide" at bounding box center [1335, 372] width 39 height 37
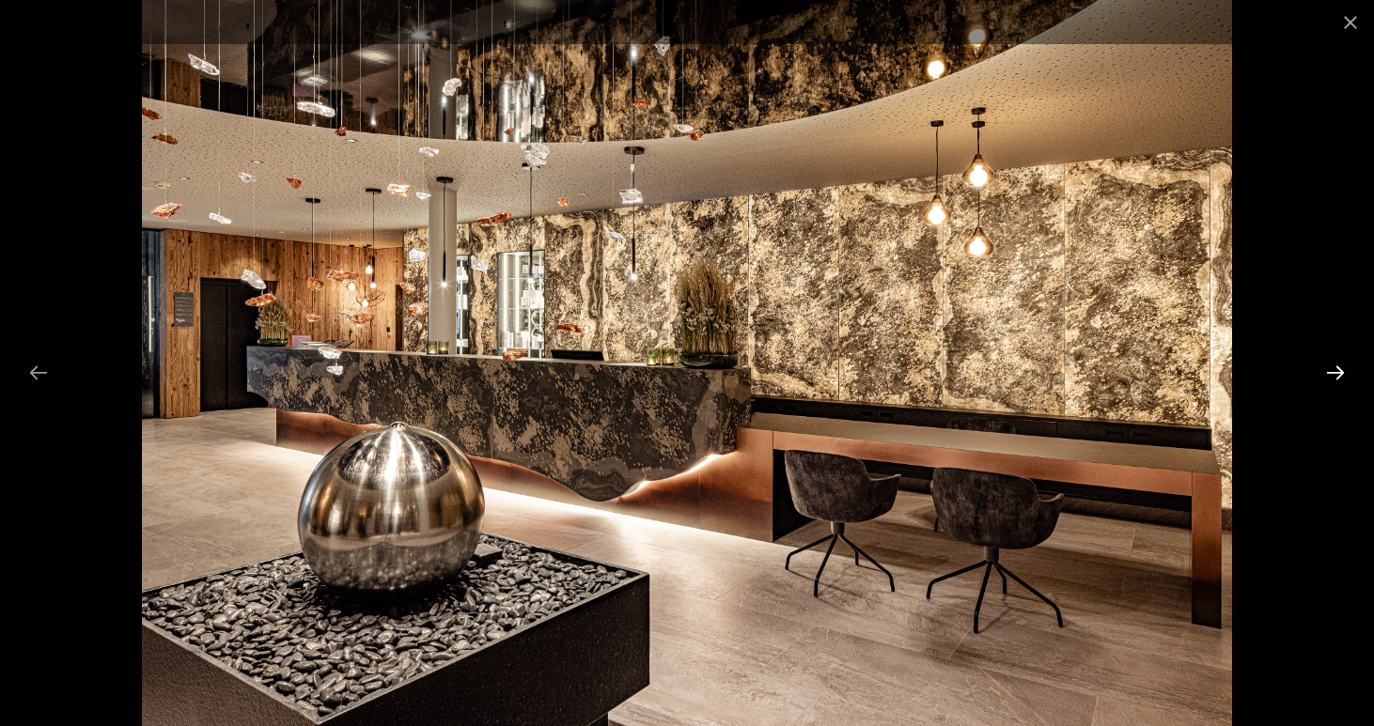
click at [1324, 374] on button "Next slide" at bounding box center [1335, 372] width 39 height 37
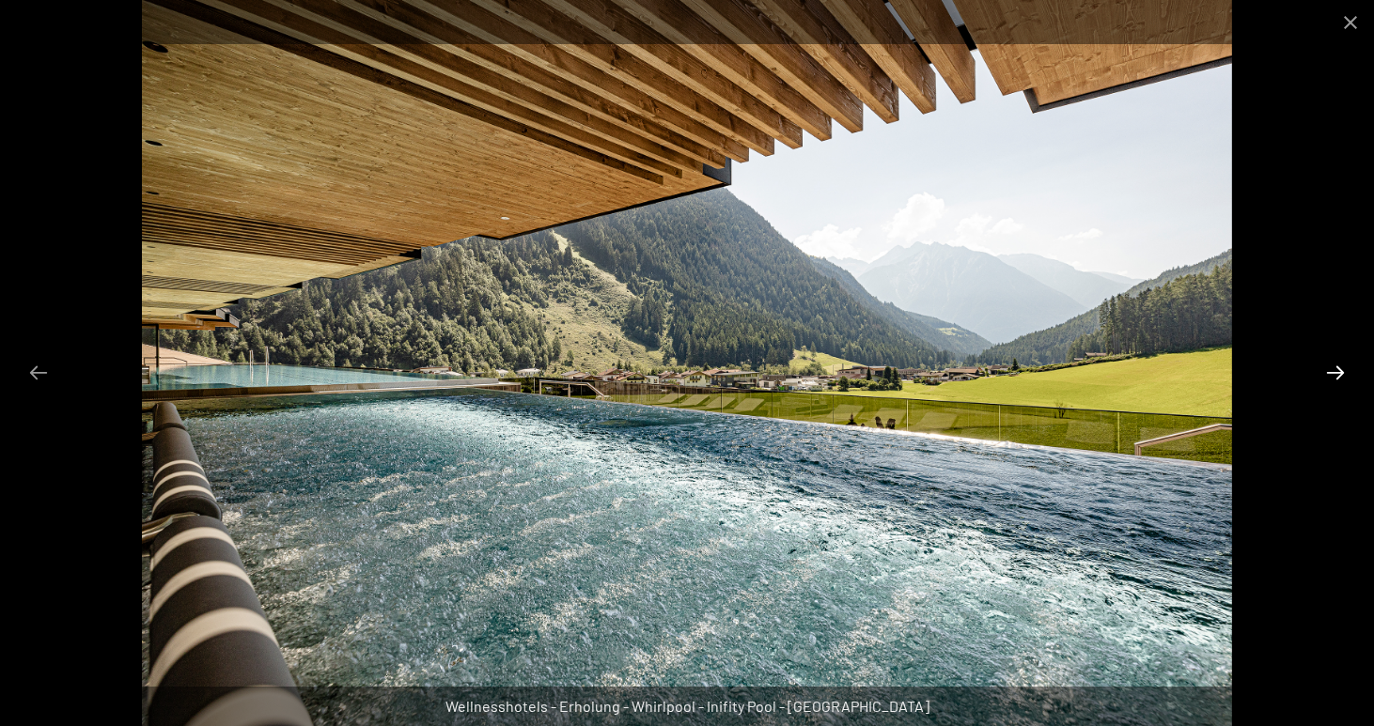
click at [1324, 374] on button "Next slide" at bounding box center [1335, 372] width 39 height 37
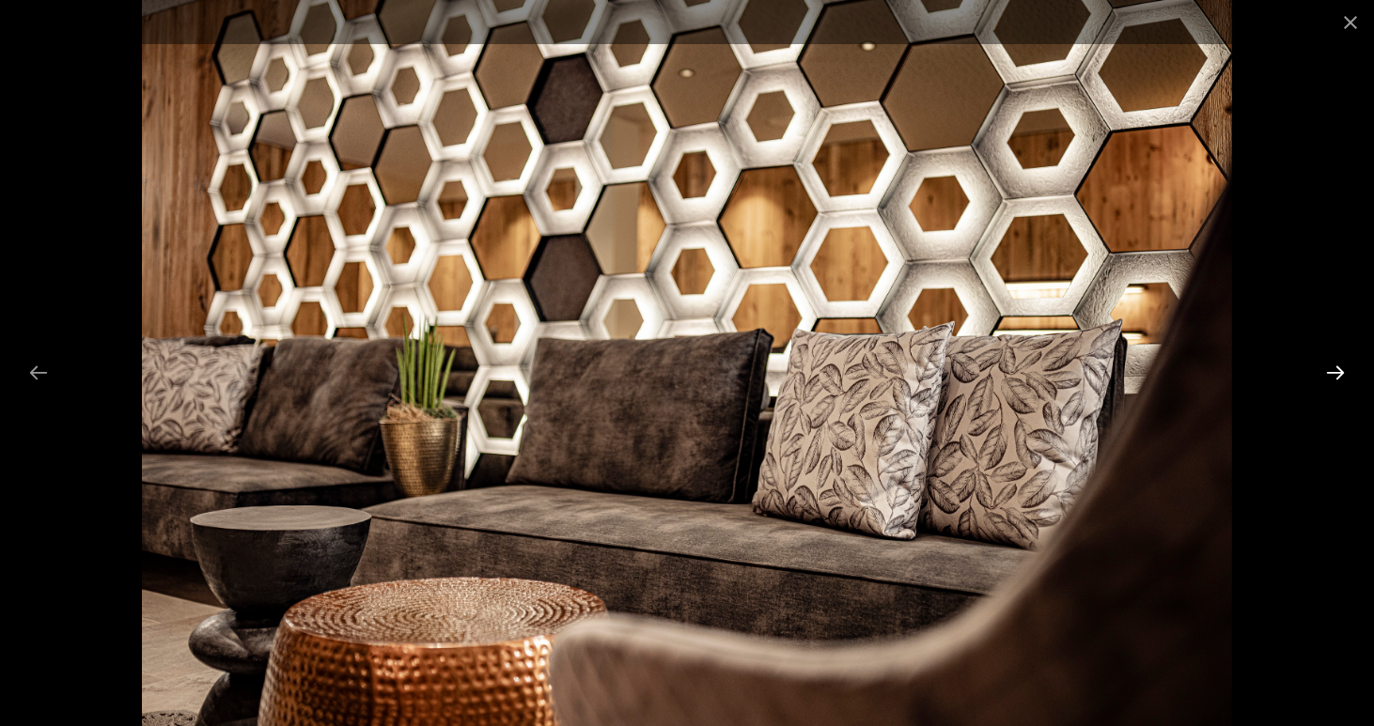
click at [1324, 374] on button "Next slide" at bounding box center [1335, 372] width 39 height 37
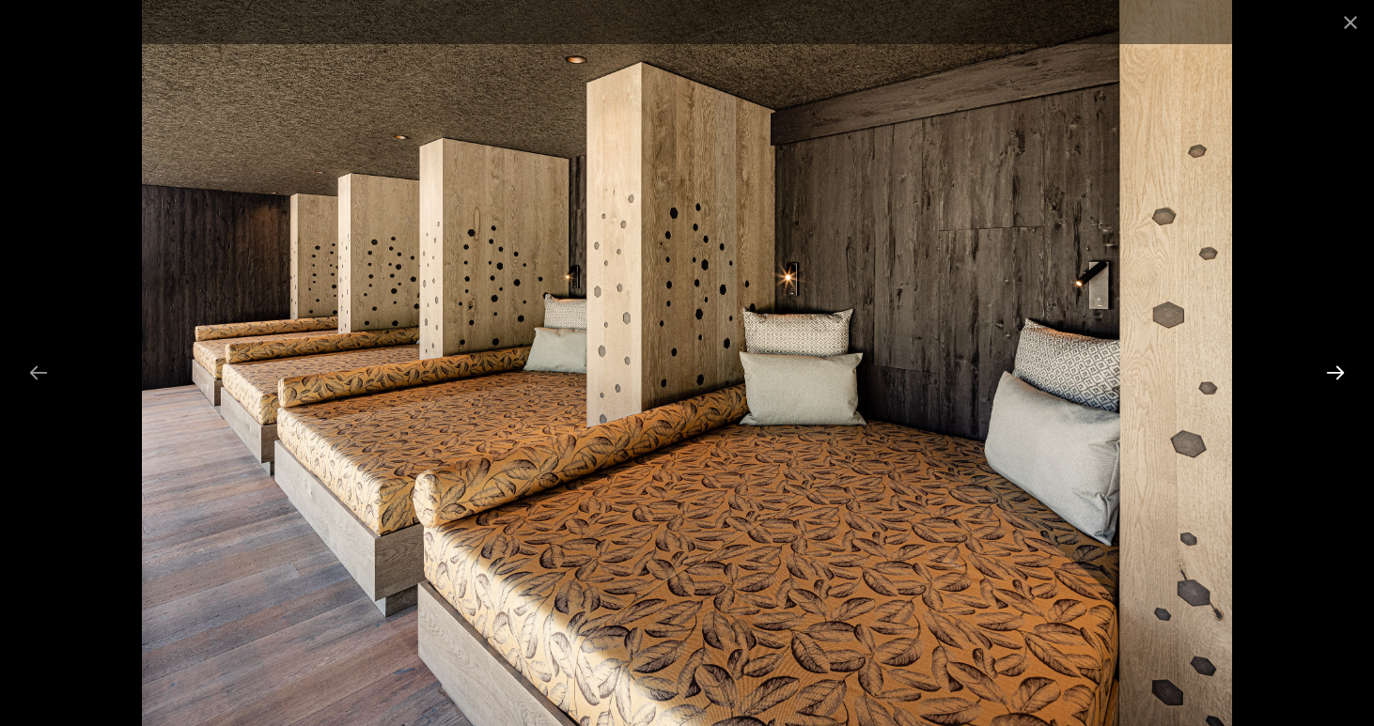
click at [1324, 374] on button "Next slide" at bounding box center [1335, 372] width 39 height 37
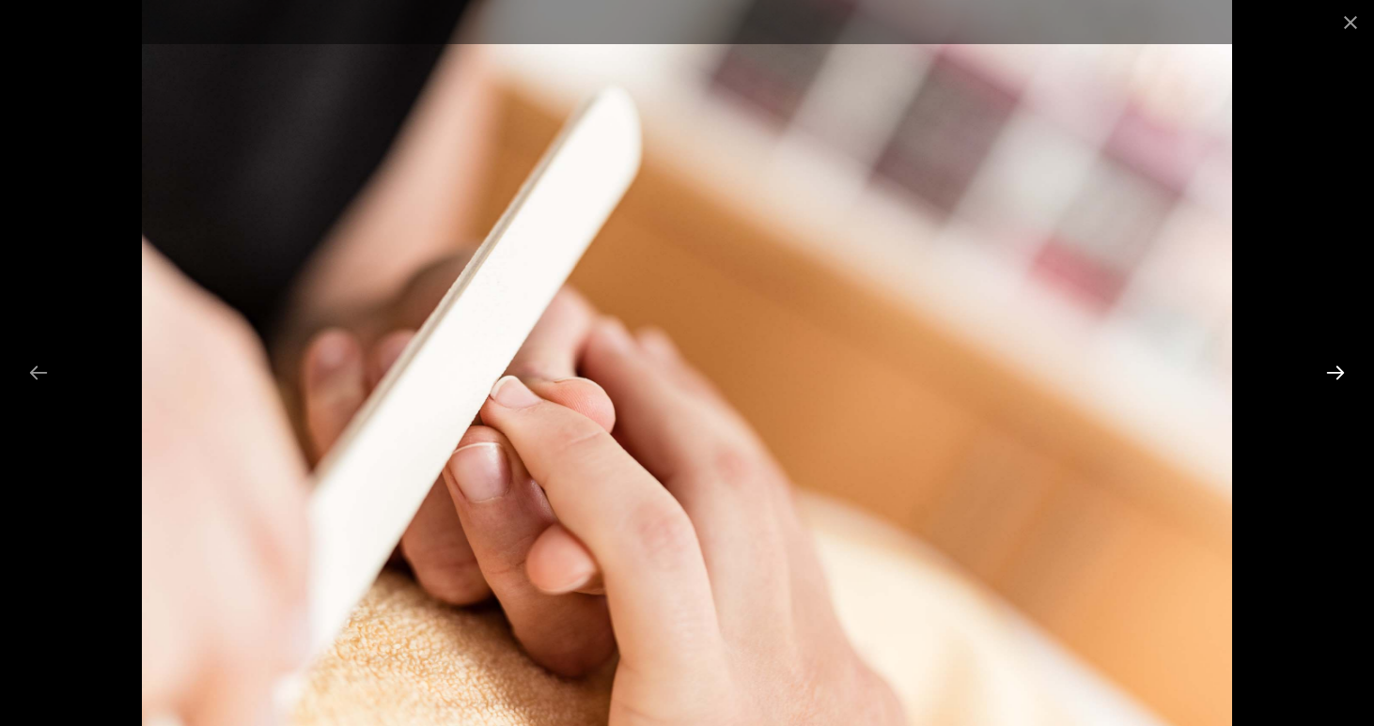
click at [1324, 374] on button "Next slide" at bounding box center [1335, 372] width 39 height 37
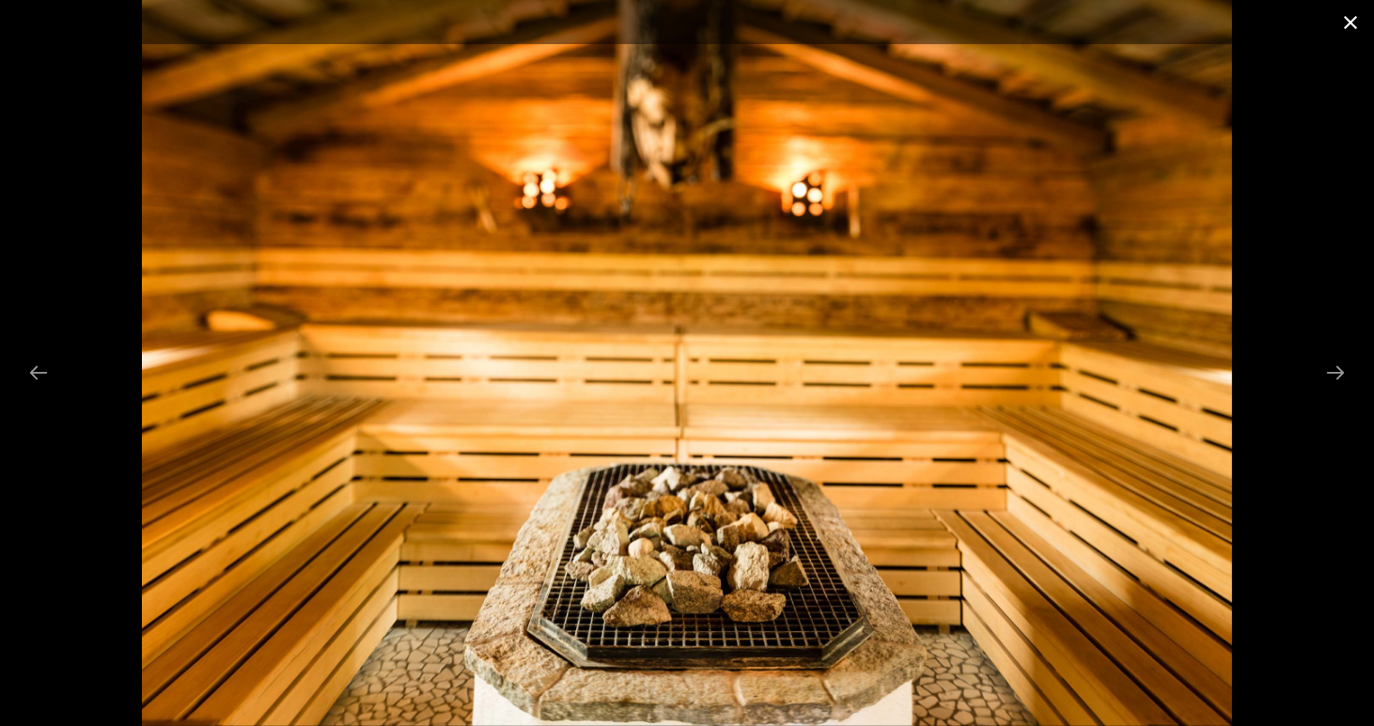
click at [1359, 21] on button "Close gallery" at bounding box center [1350, 22] width 47 height 44
